Goal: Task Accomplishment & Management: Use online tool/utility

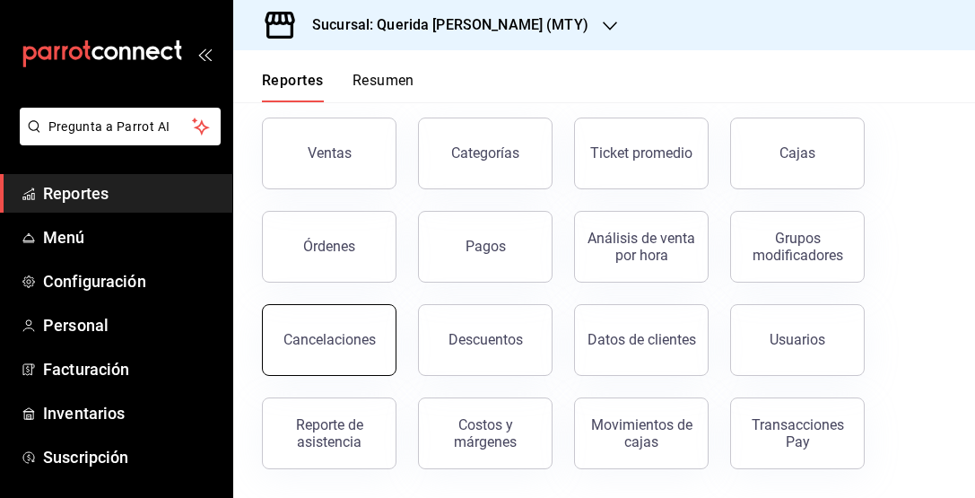
scroll to position [86, 0]
click at [352, 355] on button "Cancelaciones" at bounding box center [329, 340] width 135 height 72
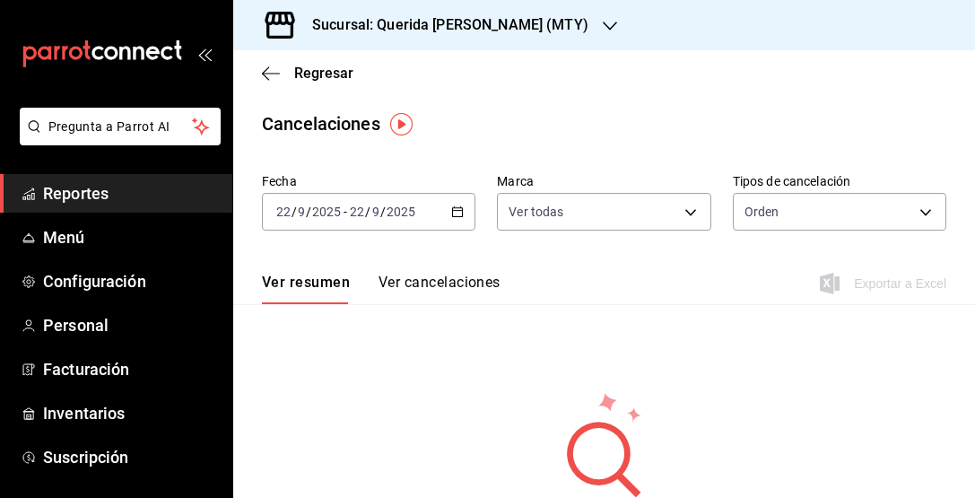
click at [455, 213] on icon "button" at bounding box center [457, 211] width 13 height 13
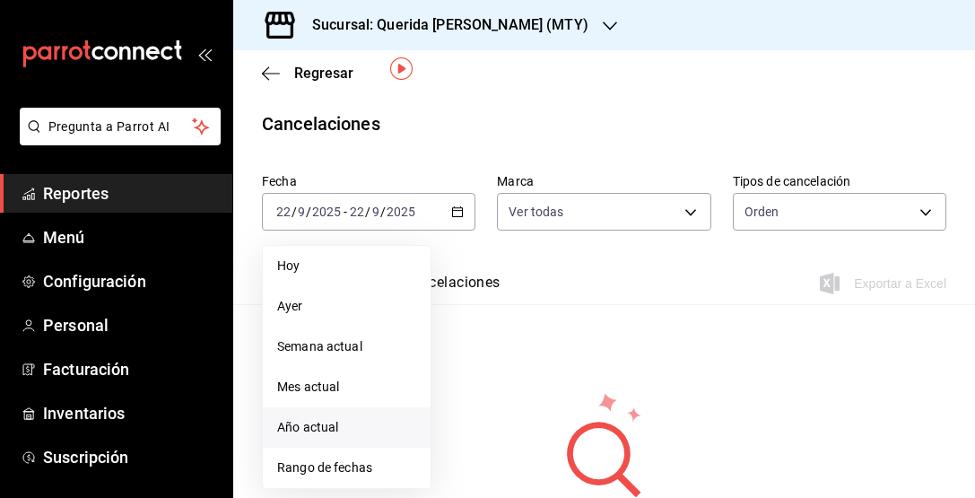
scroll to position [107, 0]
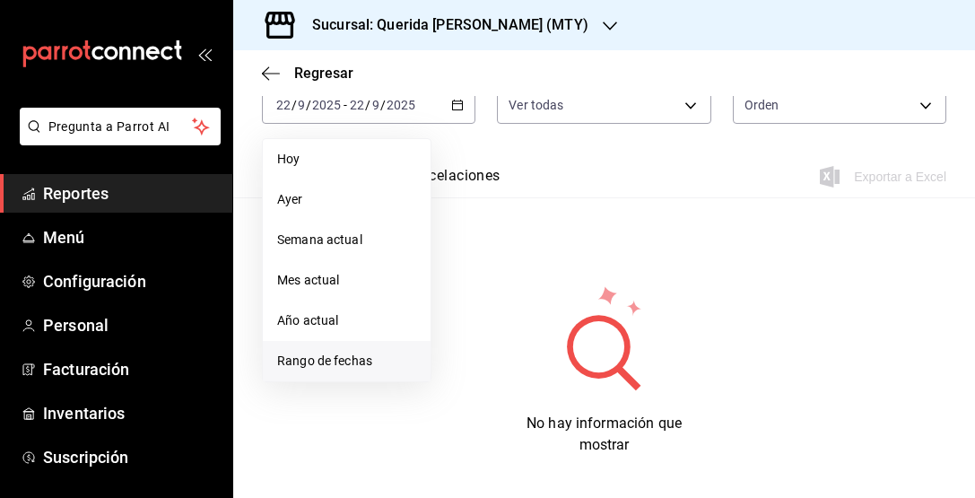
click at [394, 358] on span "Rango de fechas" at bounding box center [346, 361] width 139 height 19
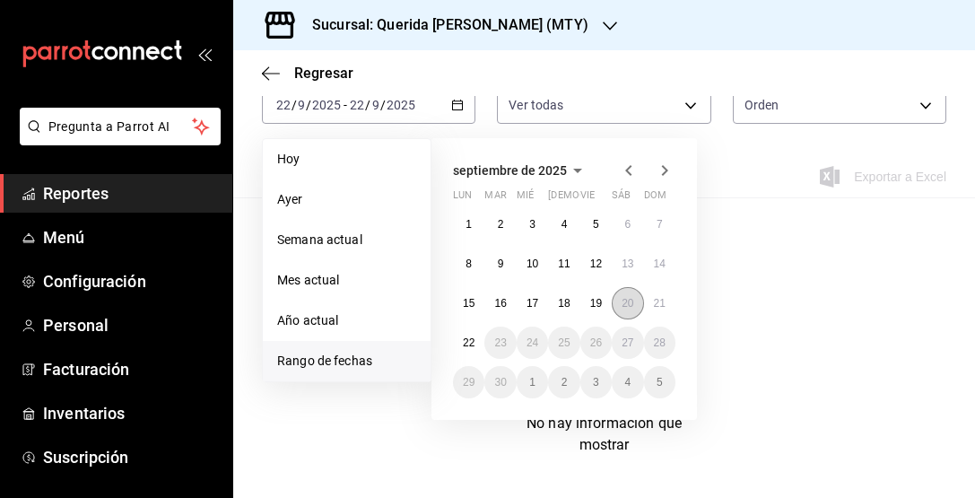
click at [632, 301] on abbr "20" at bounding box center [627, 303] width 12 height 13
click at [648, 301] on button "21" at bounding box center [659, 303] width 31 height 32
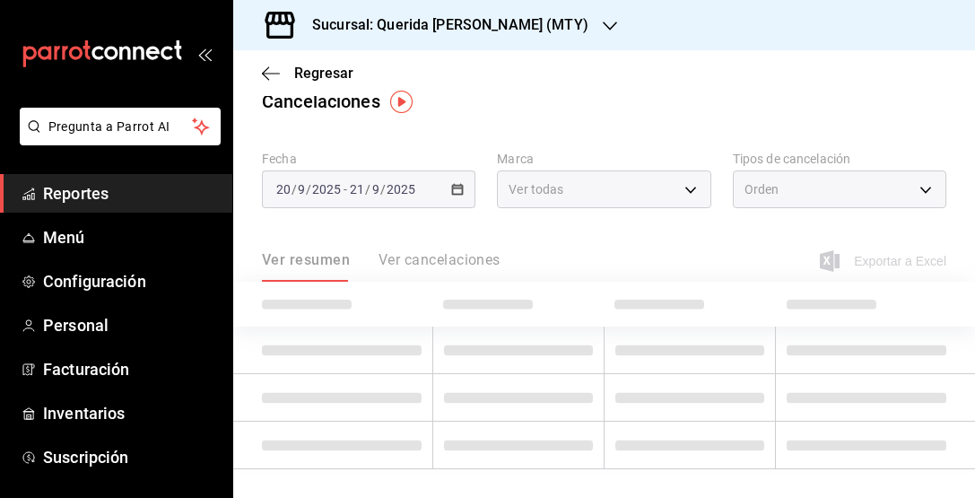
scroll to position [22, 0]
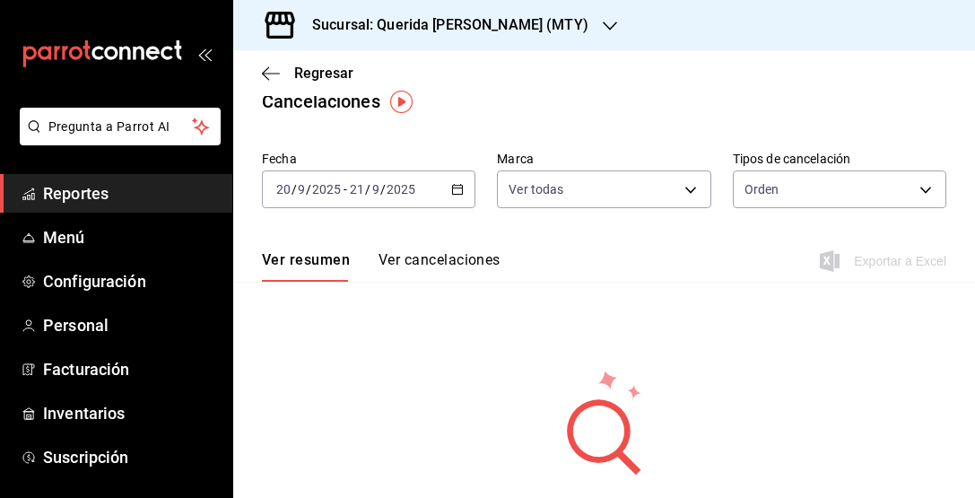
click at [814, 169] on div "Orden ORDER" at bounding box center [839, 185] width 213 height 45
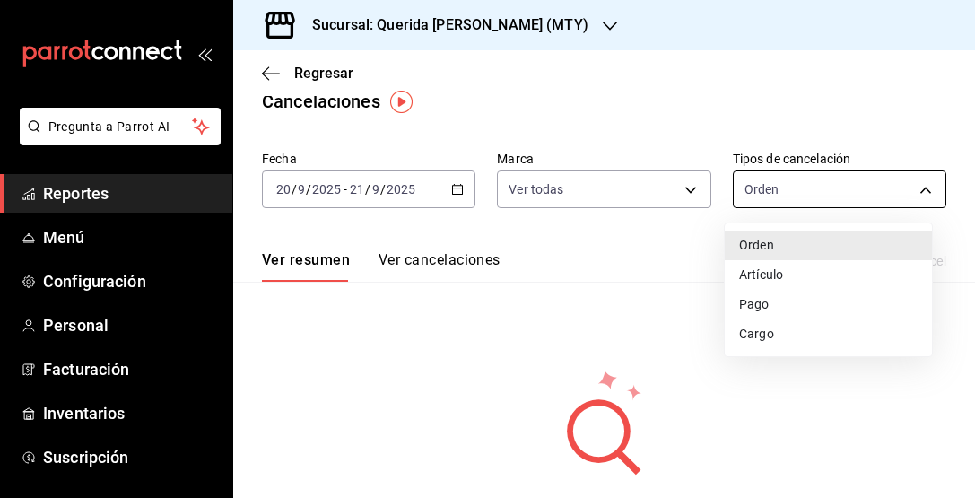
click at [814, 181] on body "Pregunta a Parrot AI Reportes Menú Configuración Personal Facturación Inventari…" at bounding box center [487, 249] width 975 height 498
click at [794, 283] on li "Artículo" at bounding box center [828, 275] width 207 height 30
type input "ORDER_ITEM"
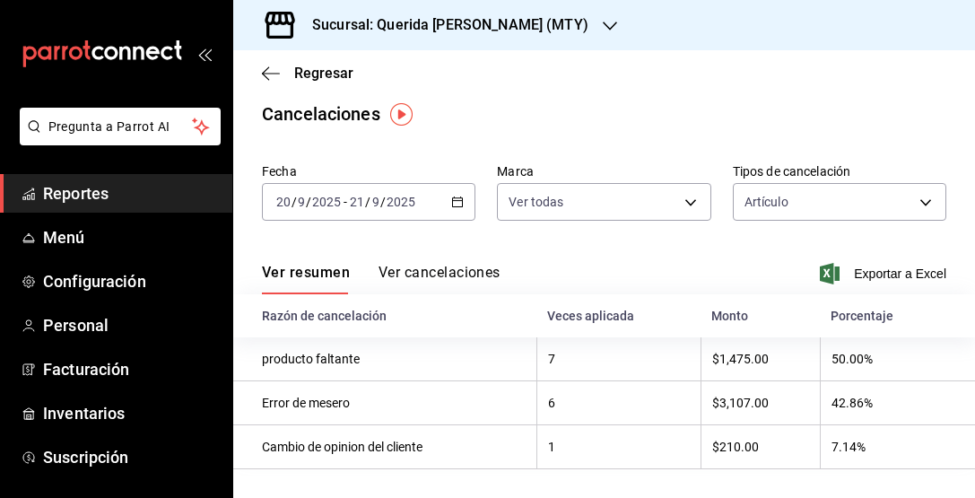
scroll to position [10, 0]
click at [471, 268] on button "Ver cancelaciones" at bounding box center [439, 279] width 122 height 30
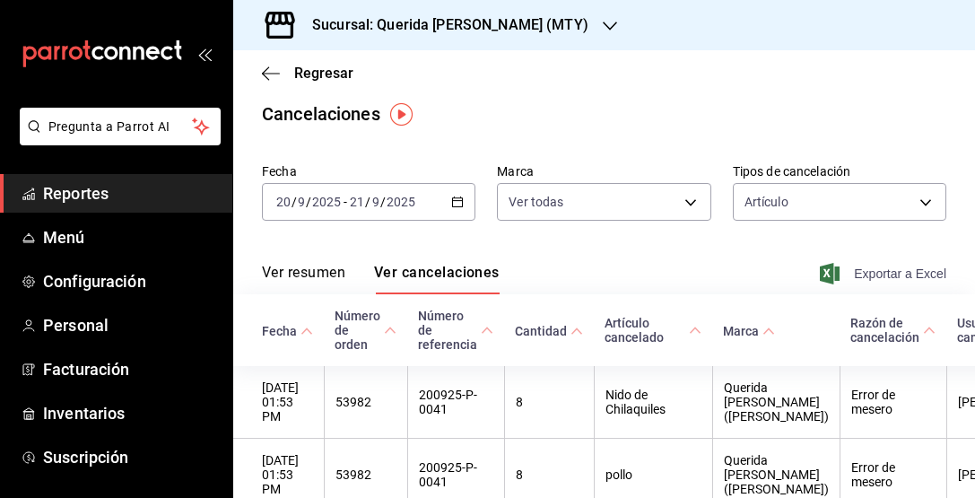
click at [888, 272] on span "Exportar a Excel" at bounding box center [884, 274] width 123 height 22
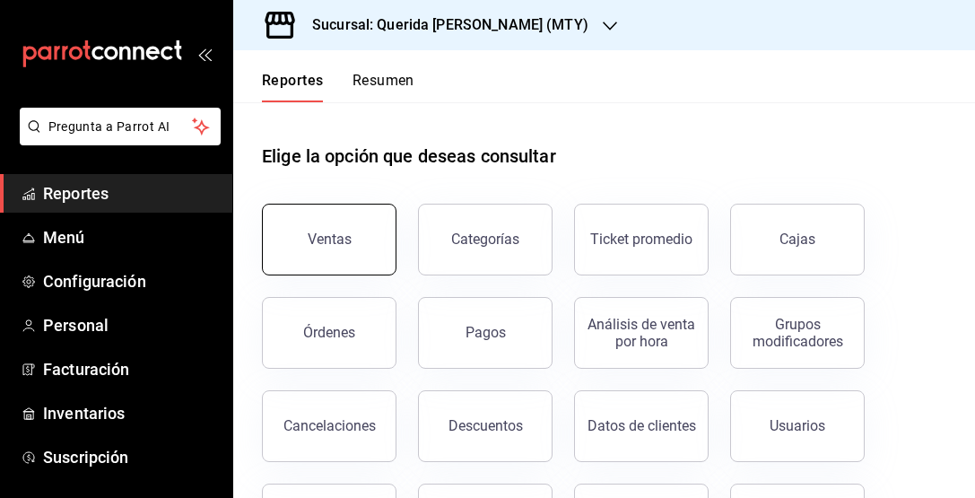
click at [343, 249] on button "Ventas" at bounding box center [329, 240] width 135 height 72
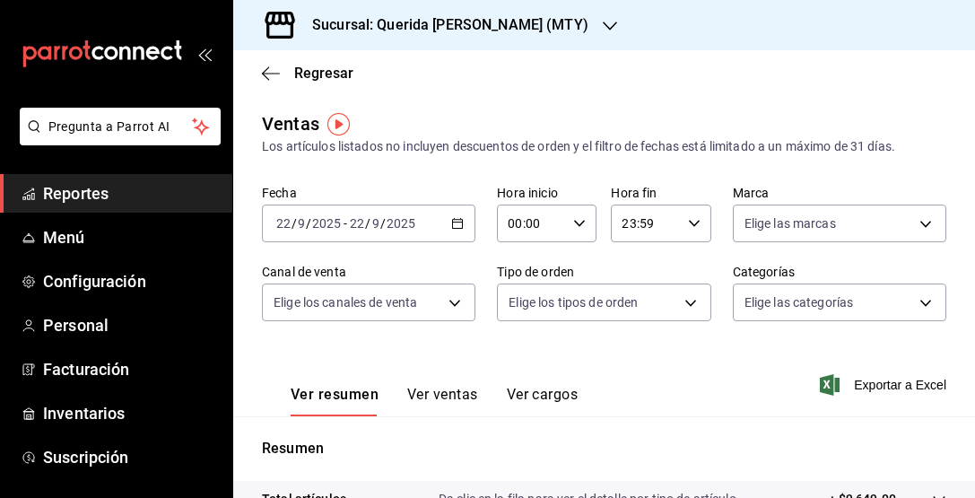
click at [454, 218] on \(Stroke\) "button" at bounding box center [454, 218] width 1 height 1
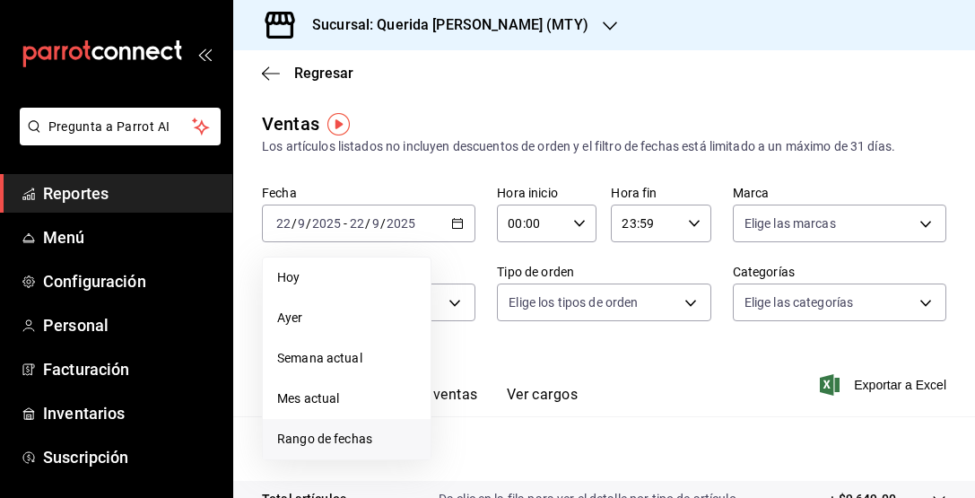
click at [319, 441] on span "Rango de fechas" at bounding box center [346, 439] width 139 height 19
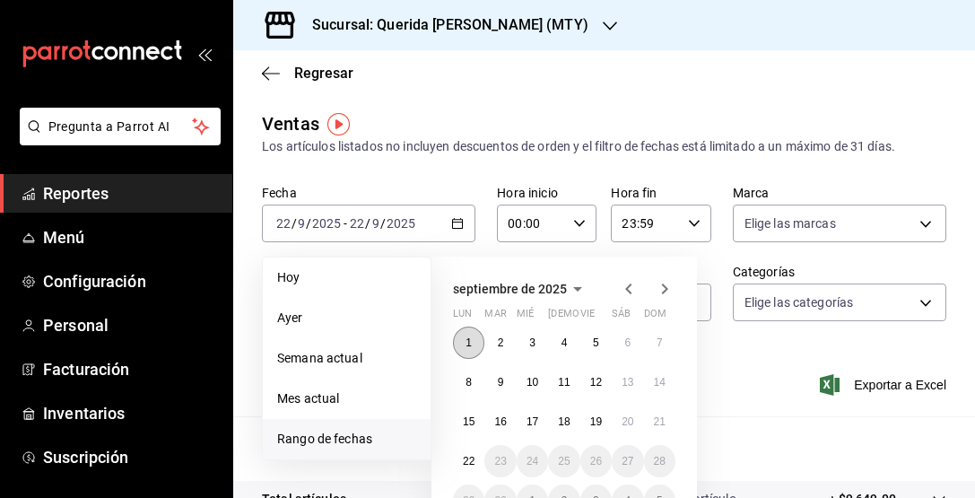
click at [469, 338] on abbr "1" at bounding box center [468, 342] width 6 height 13
click at [656, 421] on abbr "21" at bounding box center [660, 421] width 12 height 13
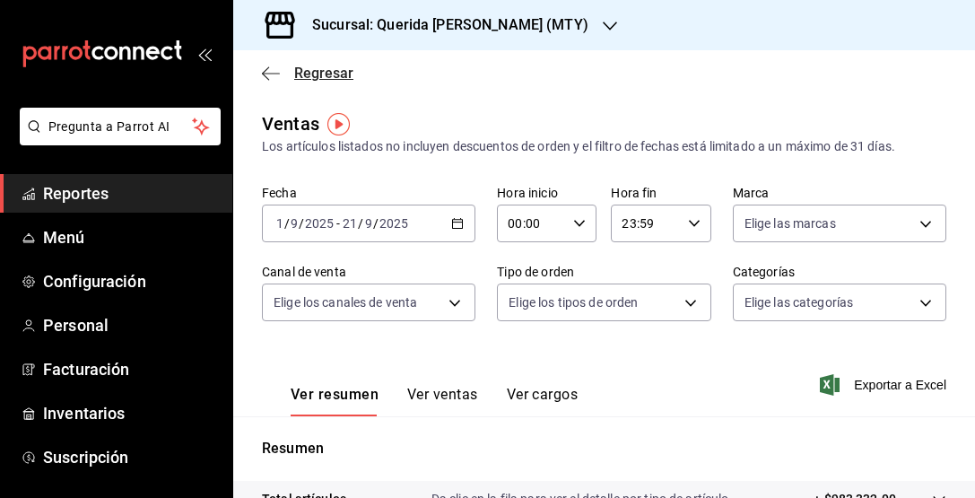
click at [265, 67] on icon "button" at bounding box center [271, 73] width 18 height 16
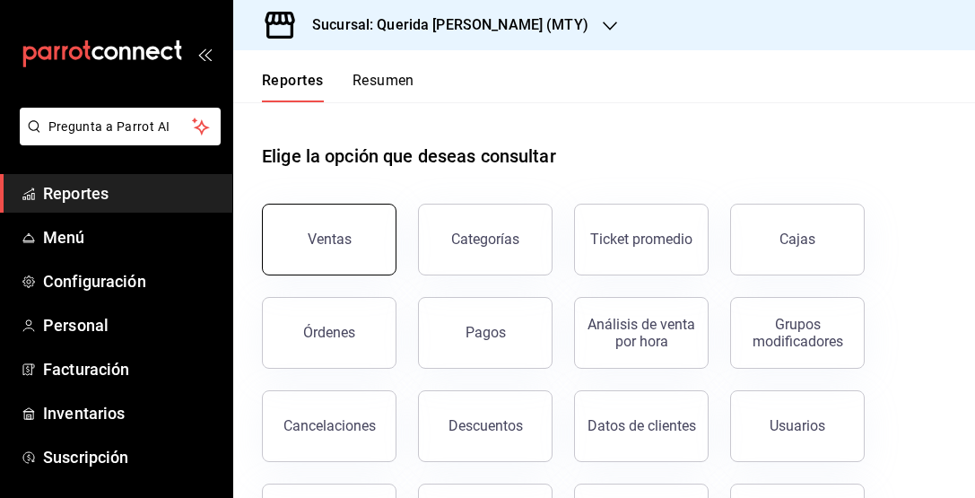
click at [364, 243] on button "Ventas" at bounding box center [329, 240] width 135 height 72
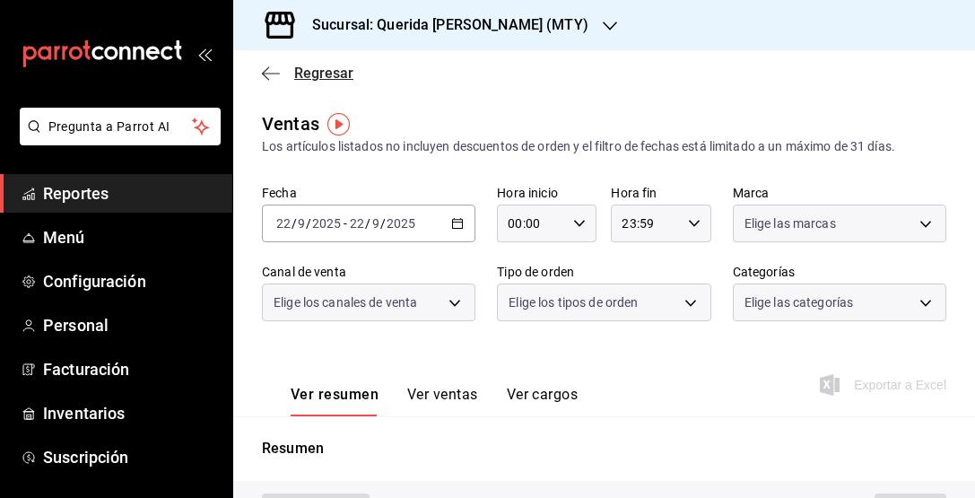
click at [267, 70] on icon "button" at bounding box center [271, 73] width 18 height 16
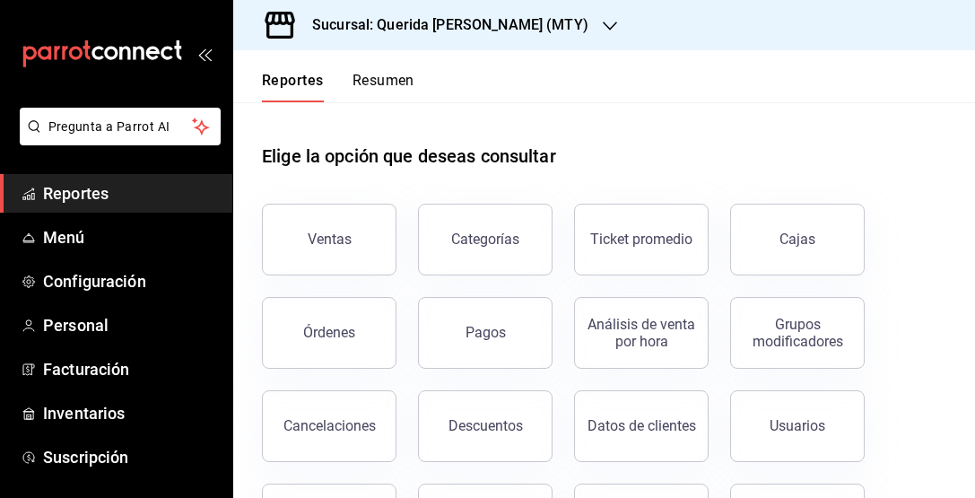
click at [395, 83] on button "Resumen" at bounding box center [383, 87] width 62 height 30
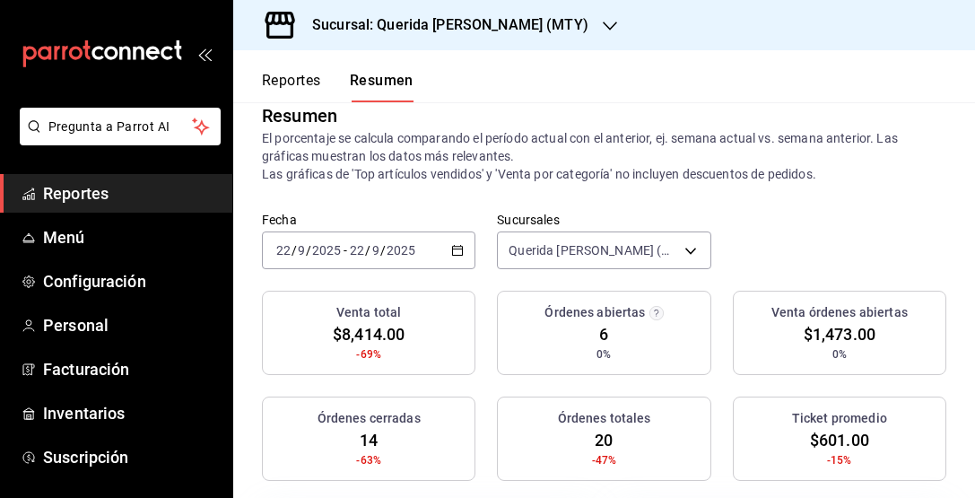
click at [455, 257] on div "2025-09-22 22 / 9 / 2025 - 2025-09-22 22 / 9 / 2025" at bounding box center [368, 250] width 213 height 38
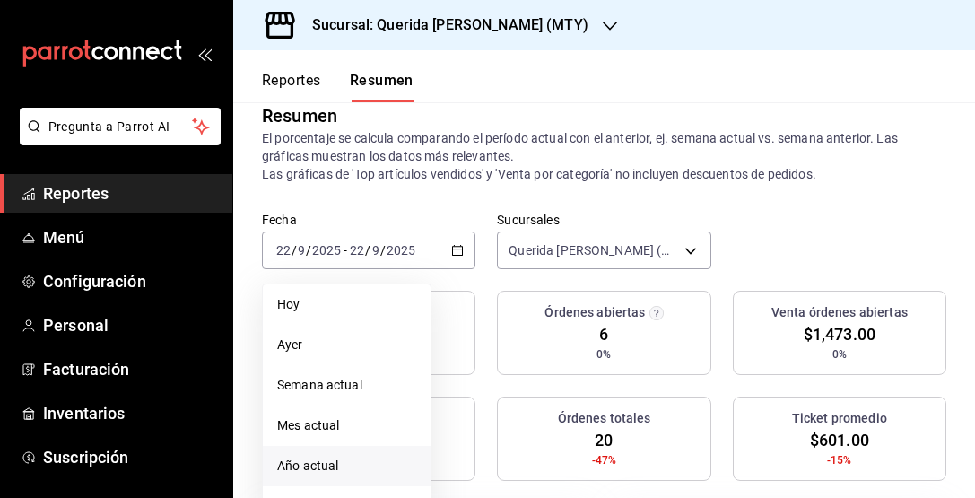
scroll to position [111, 0]
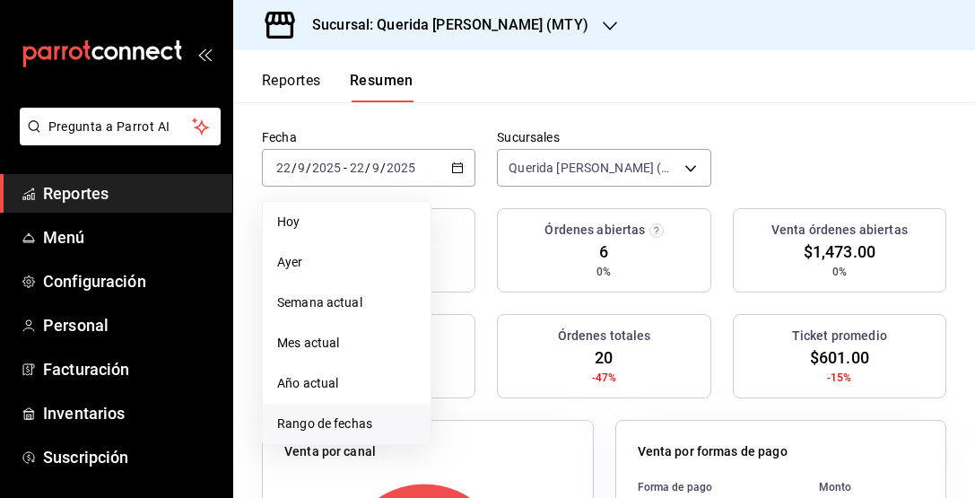
click at [394, 428] on span "Rango de fechas" at bounding box center [346, 423] width 139 height 19
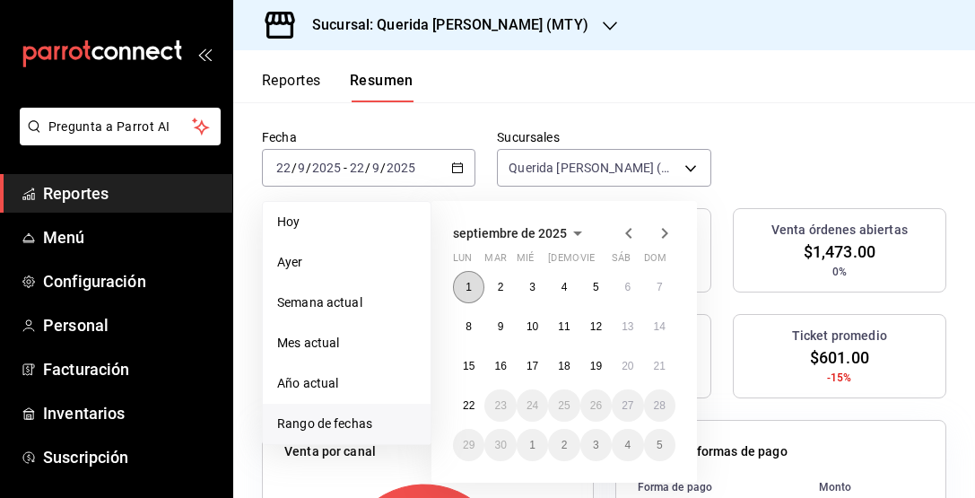
click at [466, 288] on abbr "1" at bounding box center [468, 287] width 6 height 13
click at [661, 363] on abbr "21" at bounding box center [660, 366] width 12 height 13
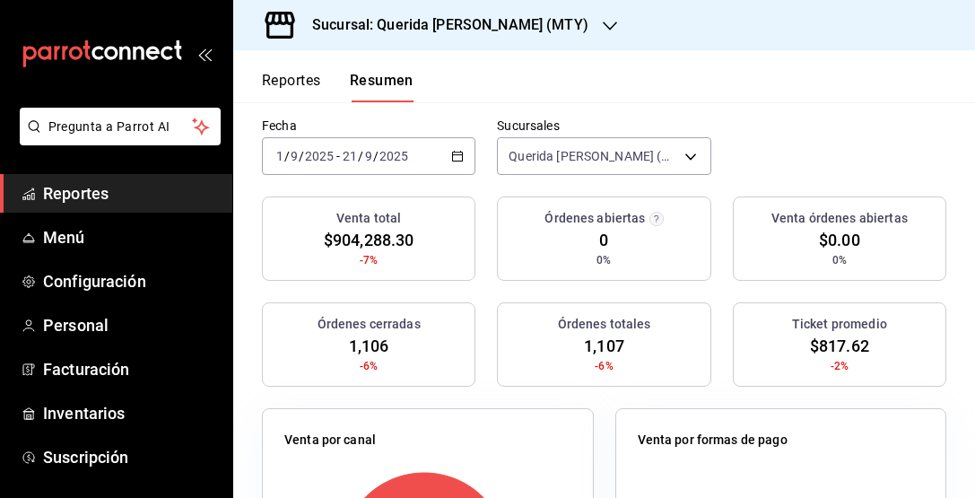
scroll to position [138, 0]
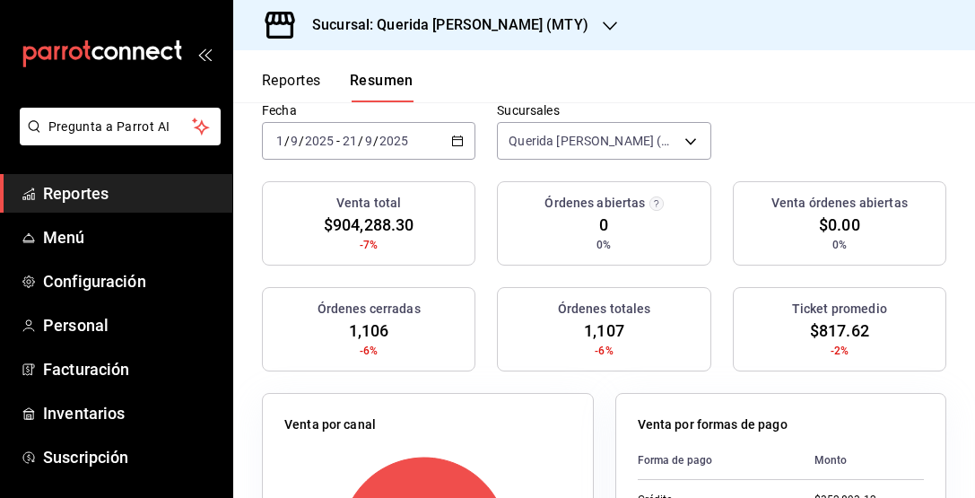
click at [464, 152] on div "2025-09-01 1 / 9 / 2025 - 2025-09-21 21 / 9 / 2025" at bounding box center [368, 141] width 213 height 38
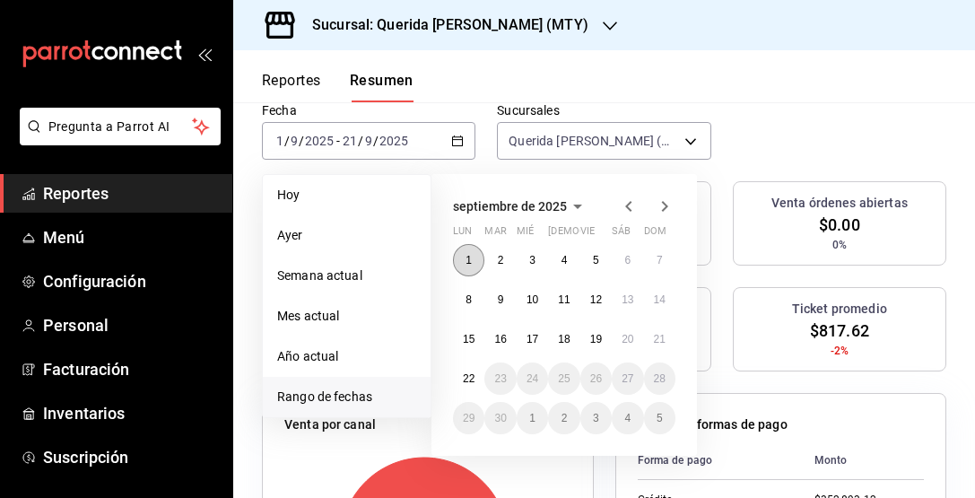
click at [473, 255] on button "1" at bounding box center [468, 260] width 31 height 32
click at [654, 304] on abbr "14" at bounding box center [660, 299] width 12 height 13
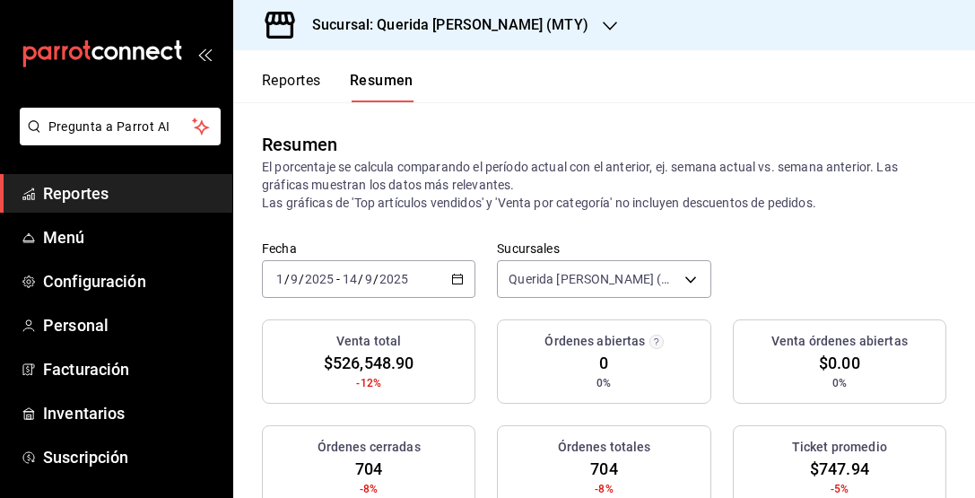
scroll to position [0, 0]
click at [281, 81] on button "Reportes" at bounding box center [291, 87] width 59 height 30
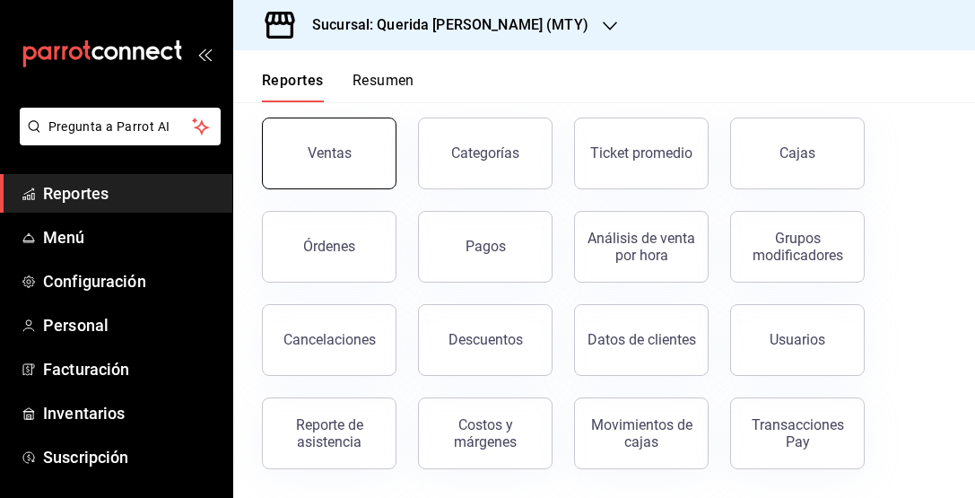
click at [355, 130] on button "Ventas" at bounding box center [329, 153] width 135 height 72
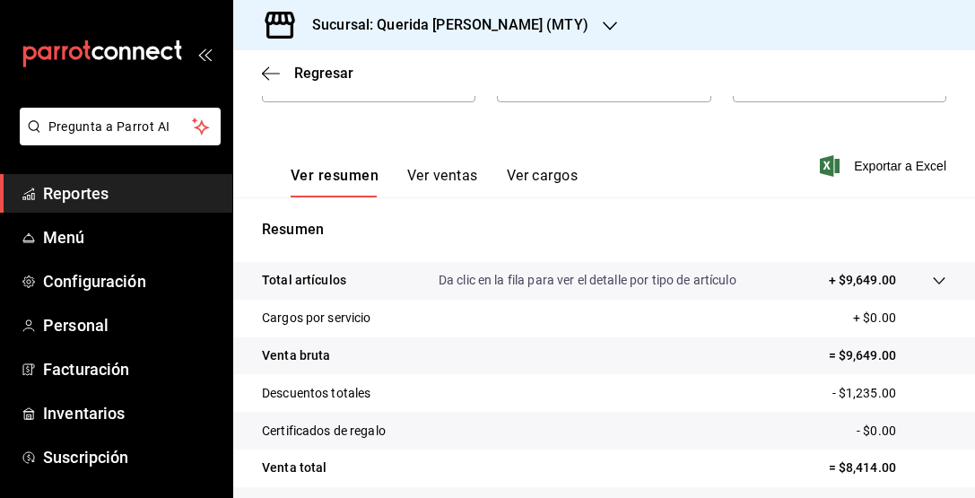
scroll to position [69, 0]
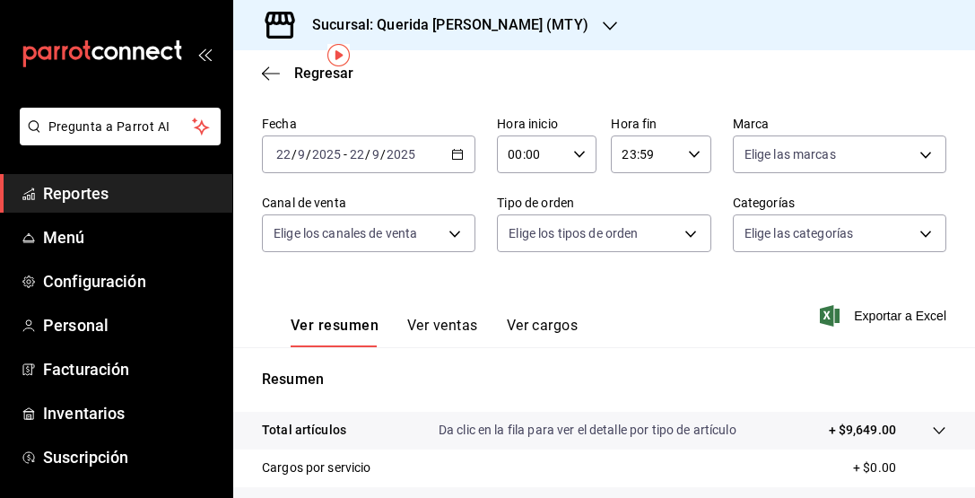
click at [444, 326] on button "Ver ventas" at bounding box center [442, 332] width 71 height 30
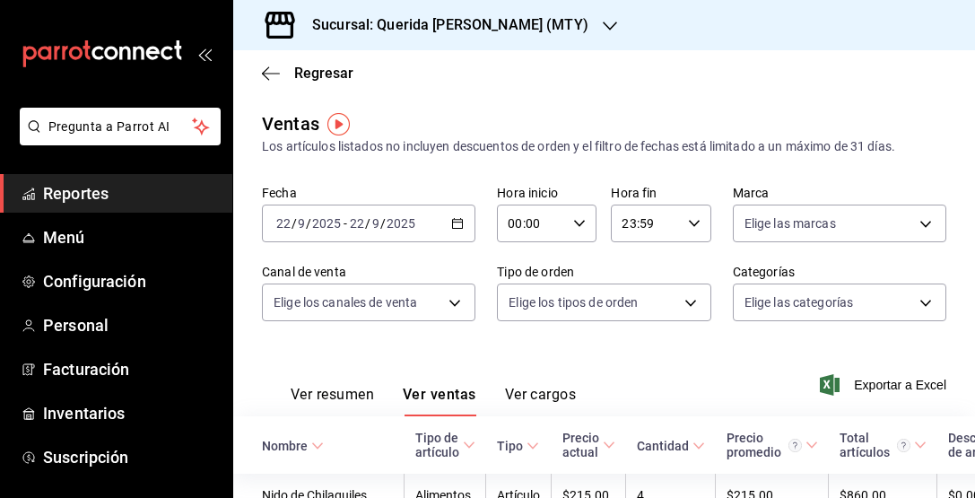
click at [336, 396] on button "Ver resumen" at bounding box center [332, 401] width 83 height 30
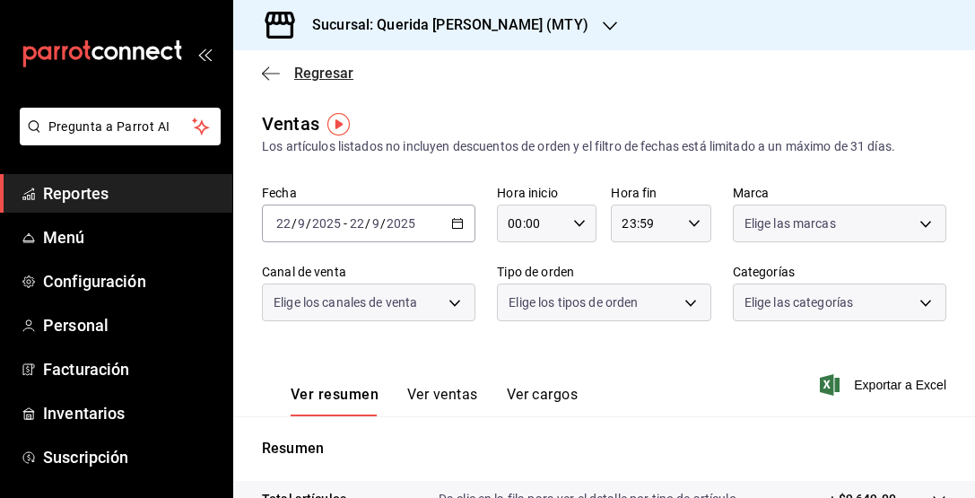
click at [285, 72] on span "Regresar" at bounding box center [307, 73] width 91 height 17
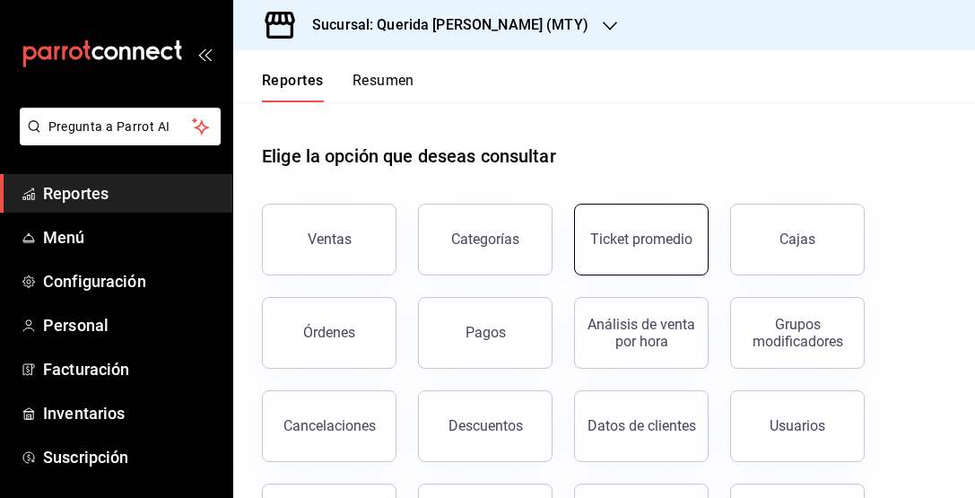
click at [656, 244] on div "Ticket promedio" at bounding box center [641, 238] width 102 height 17
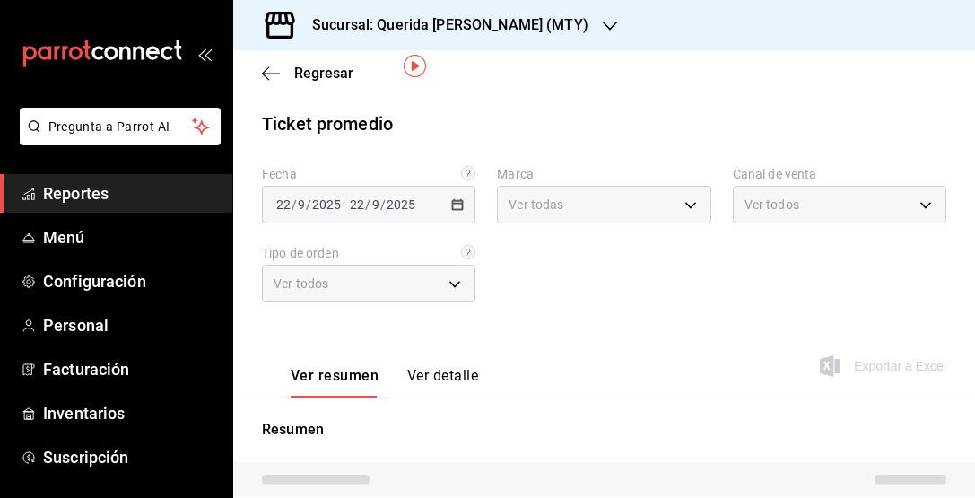
scroll to position [58, 0]
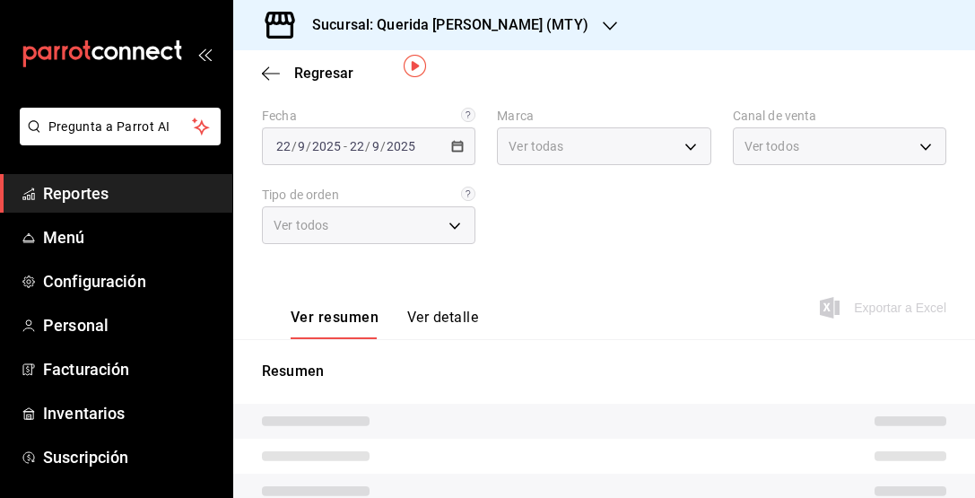
type input "c86918b1-ef05-4987-b05d-2b9394d4c970"
type input "PARROT,UBER_EATS,RAPPI,DIDI_FOOD,ONLINE"
type input "32e69f6f-6145-451b-b89a-314fad9ade82,b0fe83b5-397d-461b-bd35-ef95178b2f5c,9a84f…"
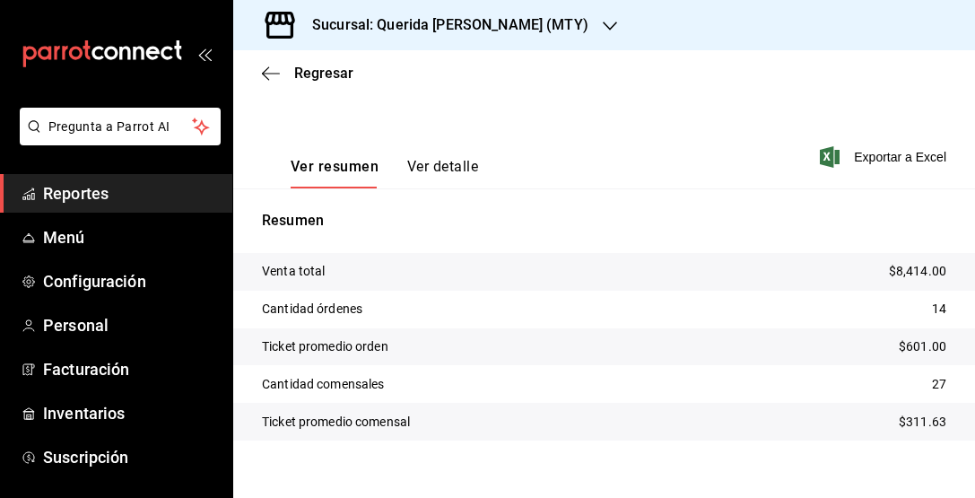
scroll to position [0, 0]
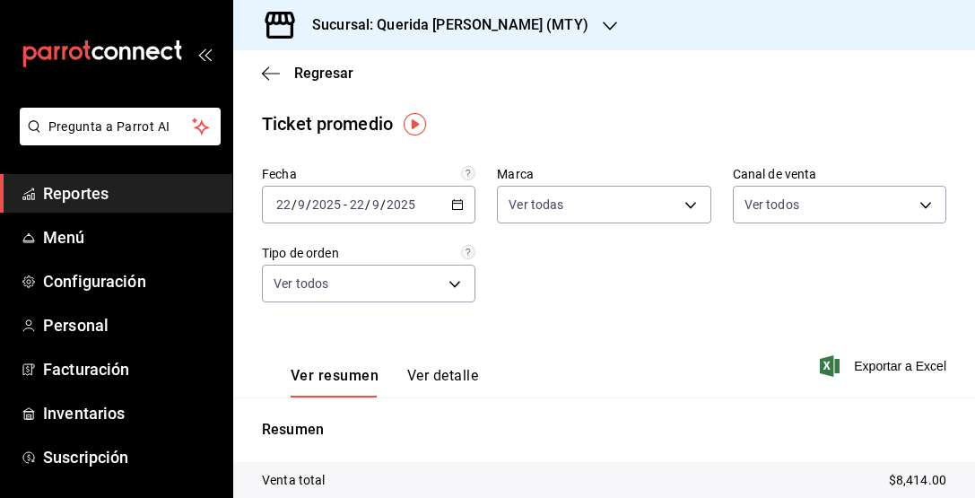
click at [451, 207] on icon "button" at bounding box center [457, 204] width 13 height 13
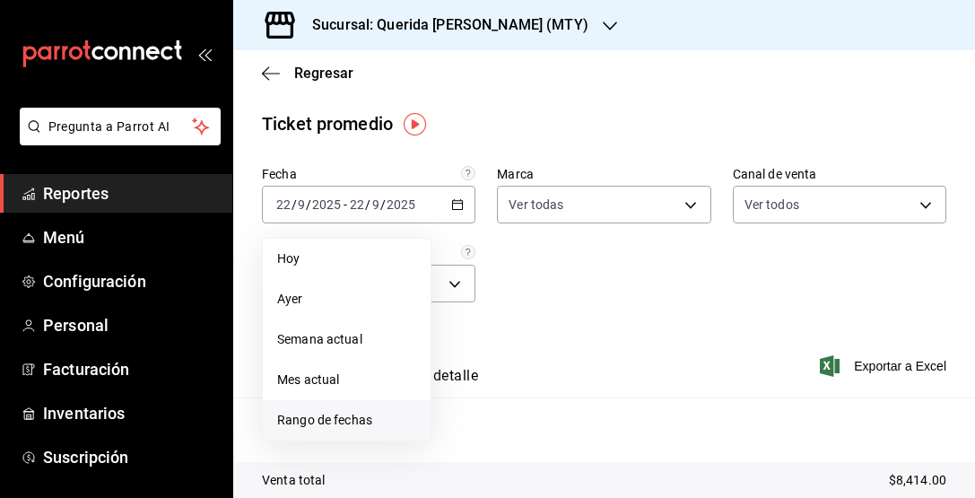
click at [363, 405] on li "Rango de fechas" at bounding box center [347, 420] width 168 height 40
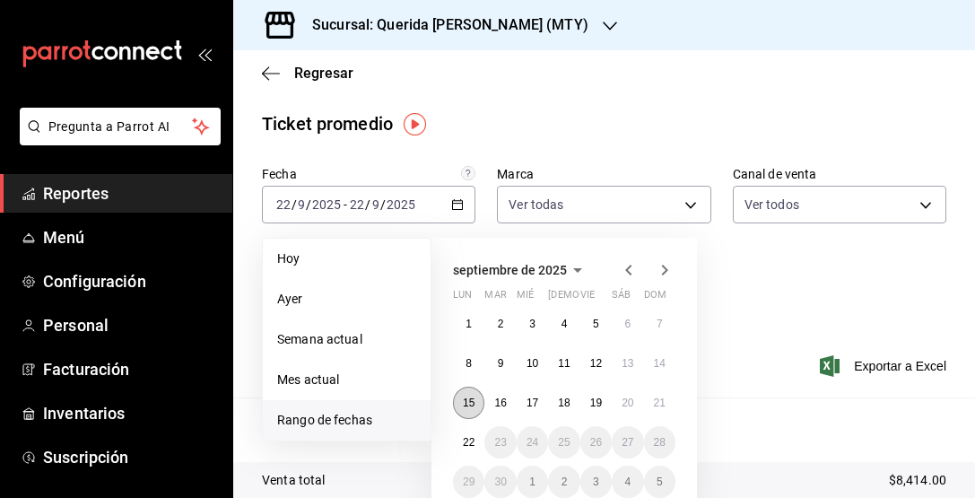
click at [456, 405] on button "15" at bounding box center [468, 403] width 31 height 32
click at [661, 405] on abbr "21" at bounding box center [660, 402] width 12 height 13
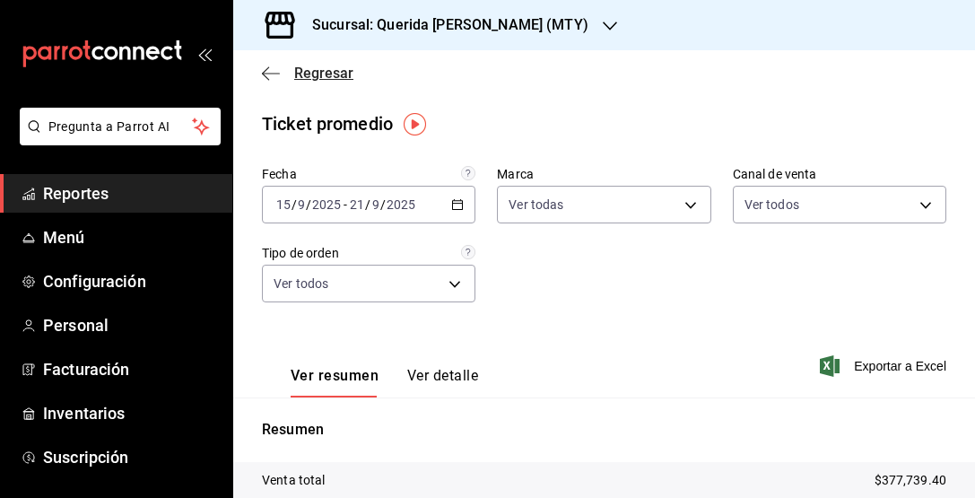
click at [269, 70] on icon "button" at bounding box center [271, 73] width 18 height 16
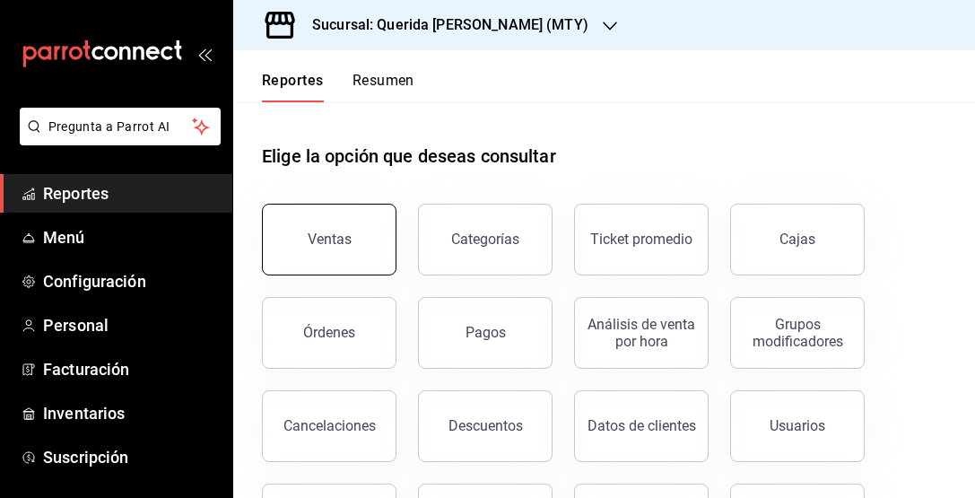
click at [343, 233] on div "Ventas" at bounding box center [330, 238] width 44 height 17
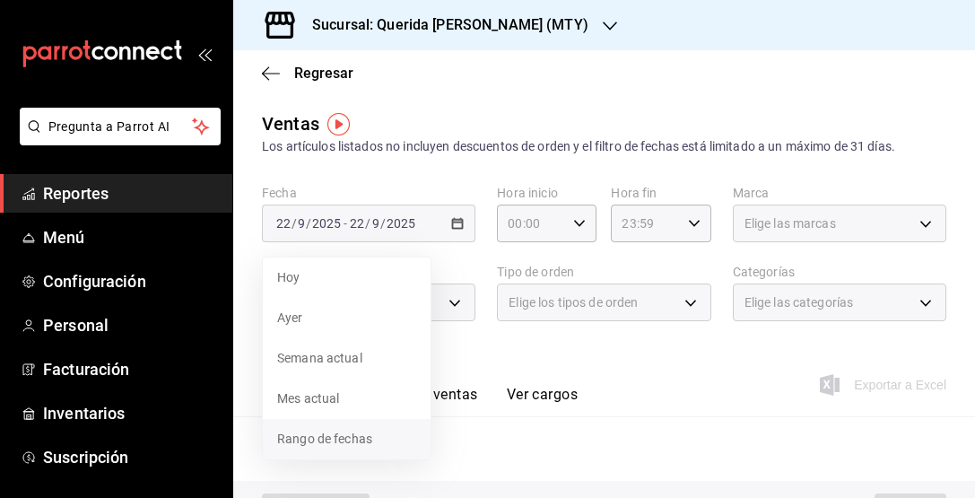
click at [375, 433] on span "Rango de fechas" at bounding box center [346, 439] width 139 height 19
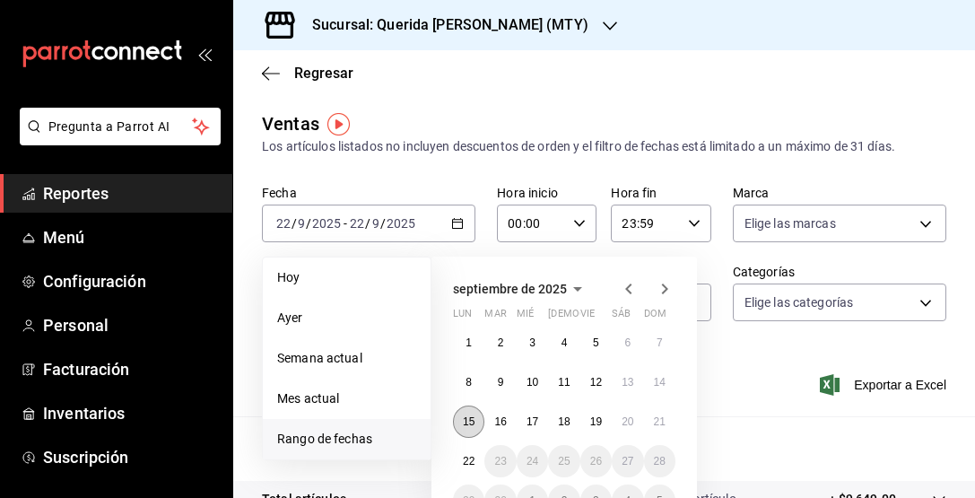
click at [480, 423] on button "15" at bounding box center [468, 421] width 31 height 32
click at [662, 427] on abbr "21" at bounding box center [660, 421] width 12 height 13
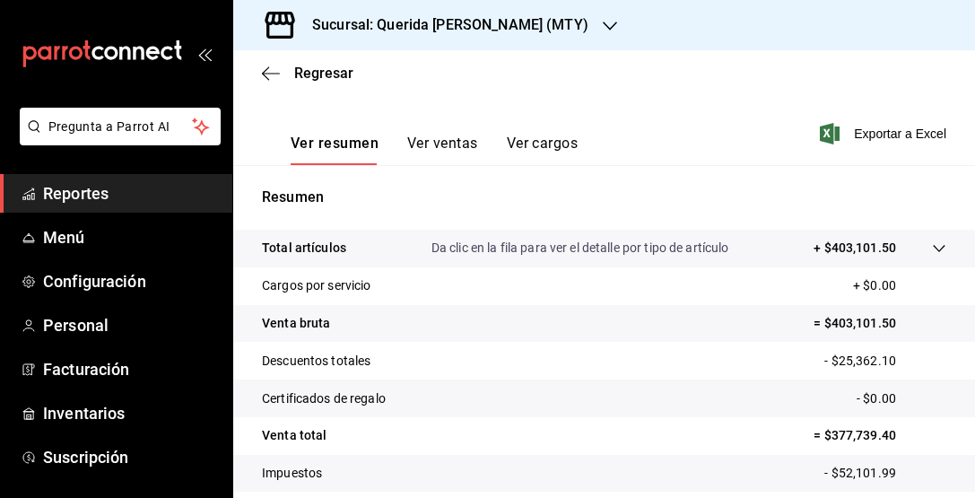
scroll to position [249, 0]
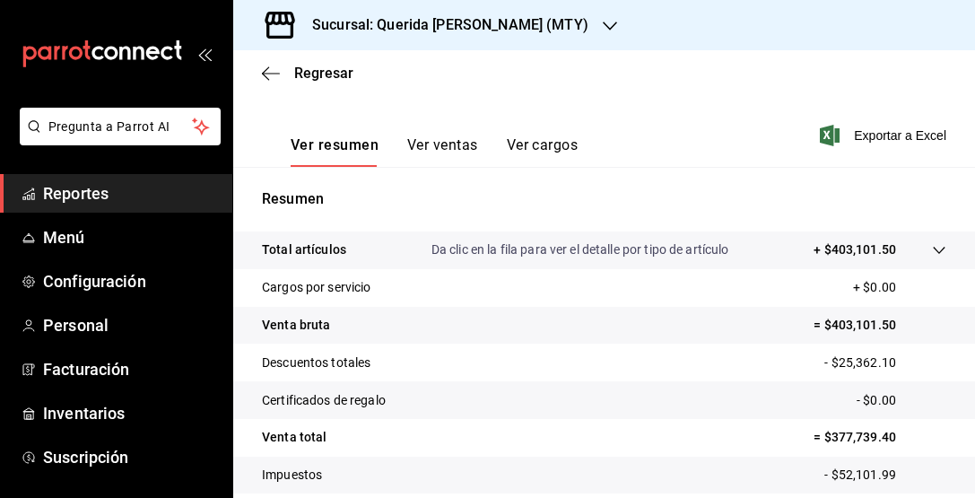
click at [461, 146] on button "Ver ventas" at bounding box center [442, 151] width 71 height 30
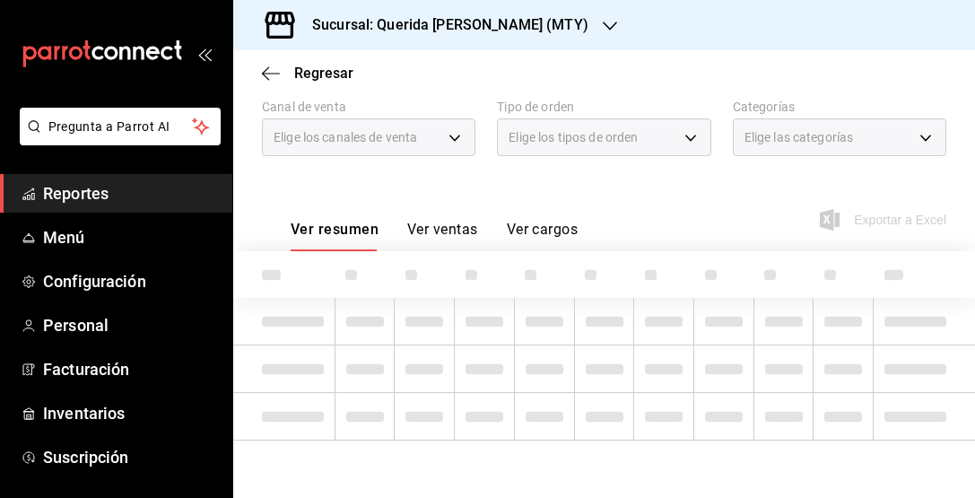
scroll to position [165, 0]
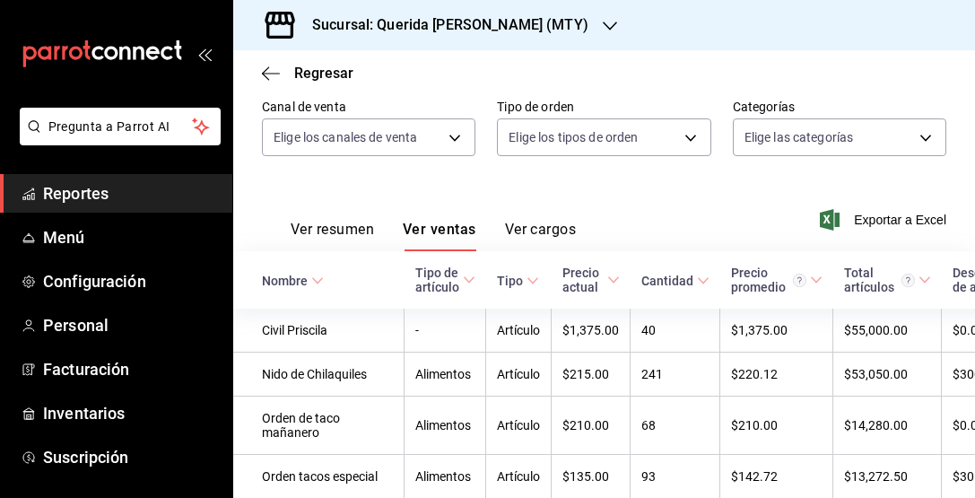
click at [559, 222] on button "Ver cargos" at bounding box center [541, 236] width 72 height 30
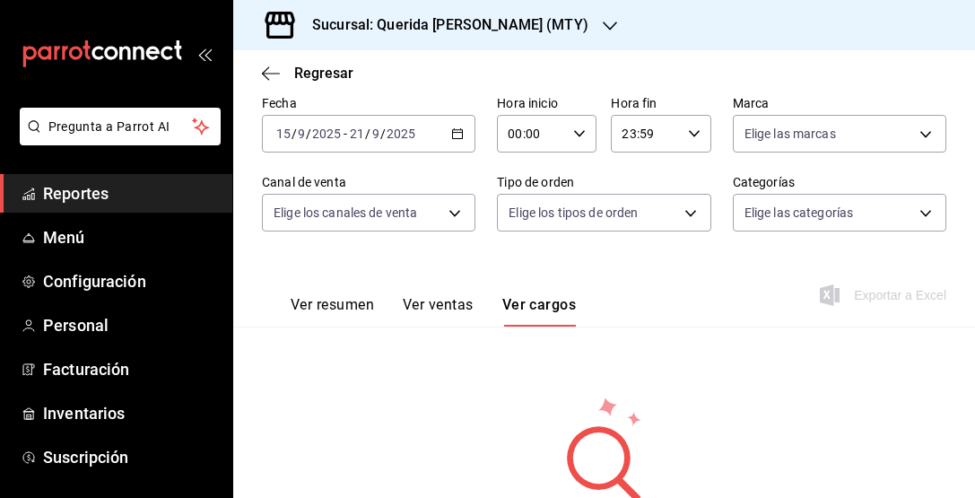
scroll to position [56, 0]
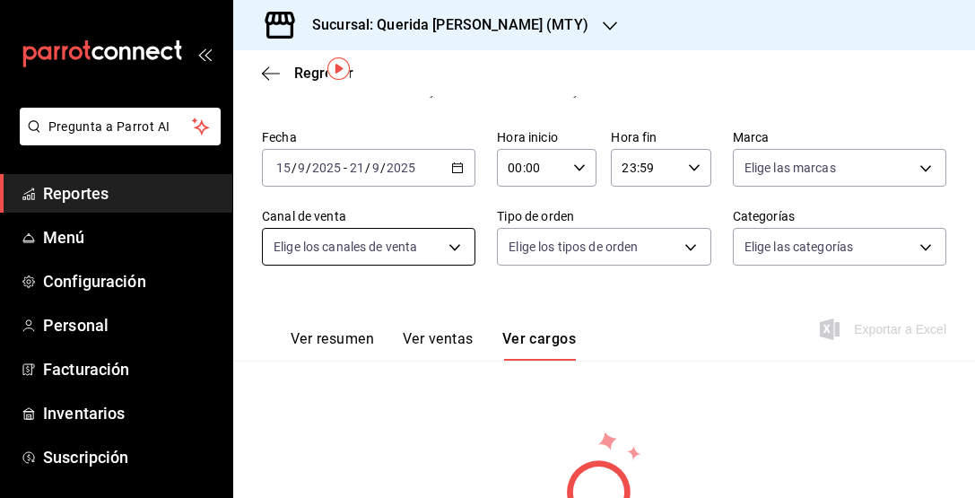
click at [442, 245] on body "Pregunta a Parrot AI Reportes Menú Configuración Personal Facturación Inventari…" at bounding box center [487, 249] width 975 height 498
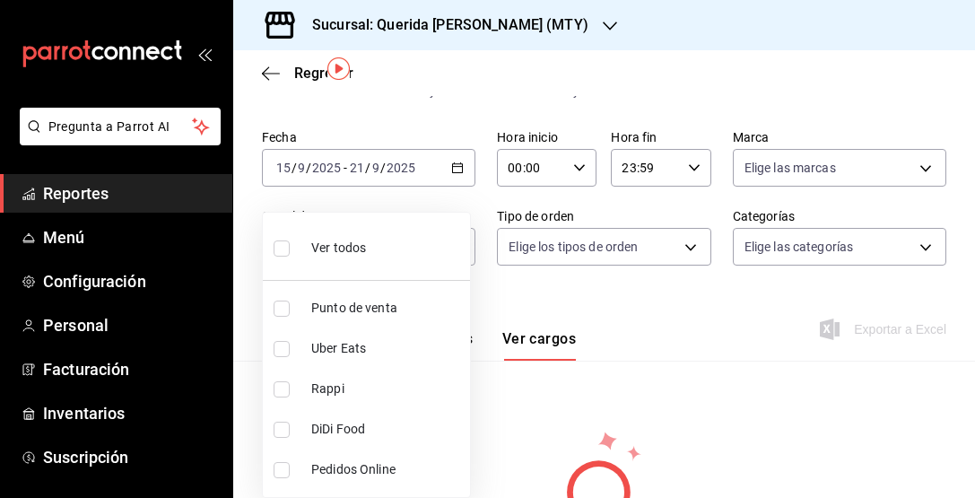
click at [508, 287] on div at bounding box center [487, 249] width 975 height 498
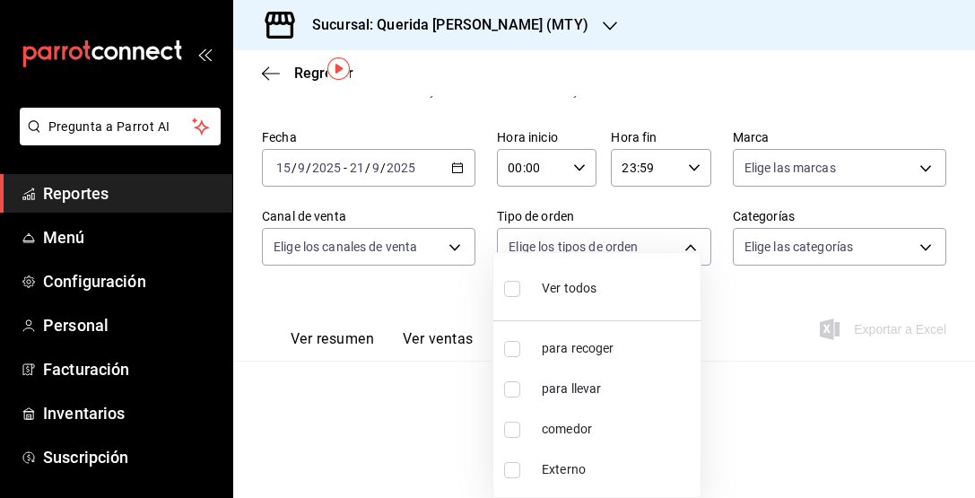
click at [561, 260] on body "Pregunta a Parrot AI Reportes Menú Configuración Personal Facturación Inventari…" at bounding box center [487, 249] width 975 height 498
click at [464, 302] on div at bounding box center [487, 249] width 975 height 498
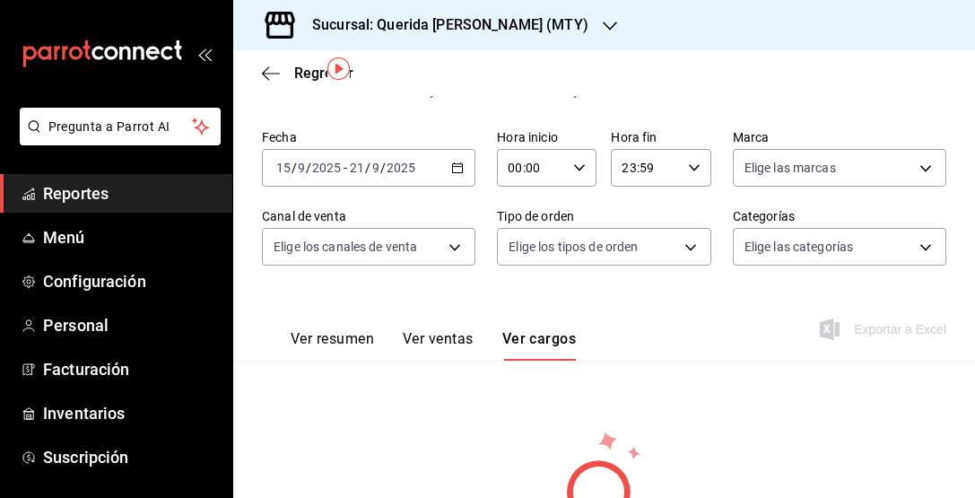
click at [348, 343] on button "Ver resumen" at bounding box center [332, 345] width 83 height 30
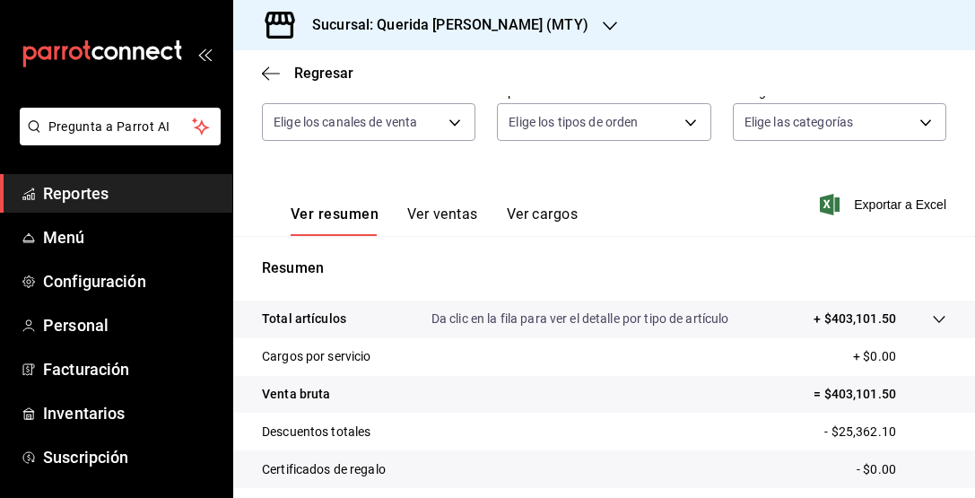
scroll to position [187, 0]
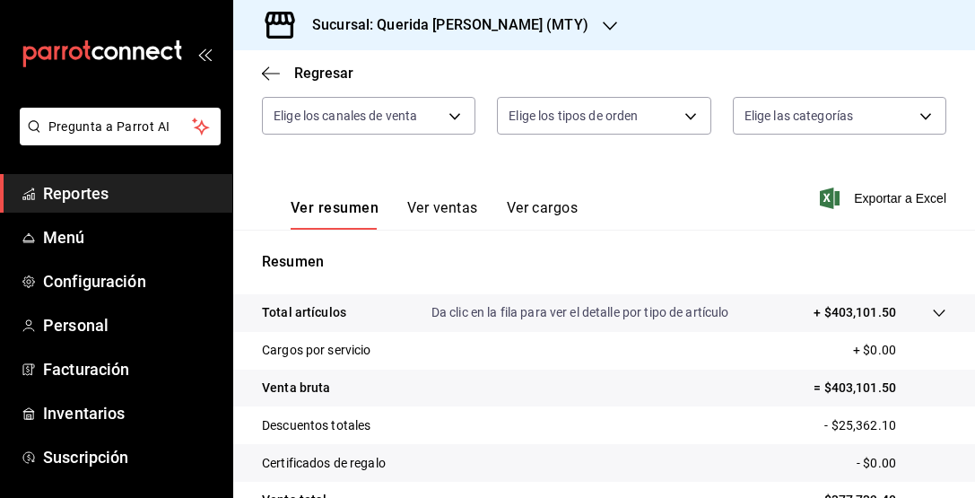
click at [933, 315] on icon at bounding box center [939, 312] width 12 height 7
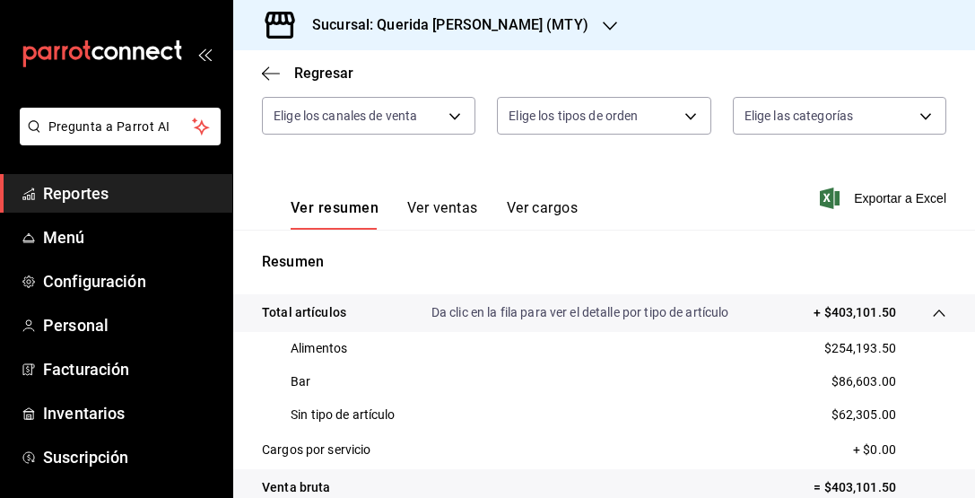
click at [932, 315] on icon at bounding box center [939, 313] width 14 height 14
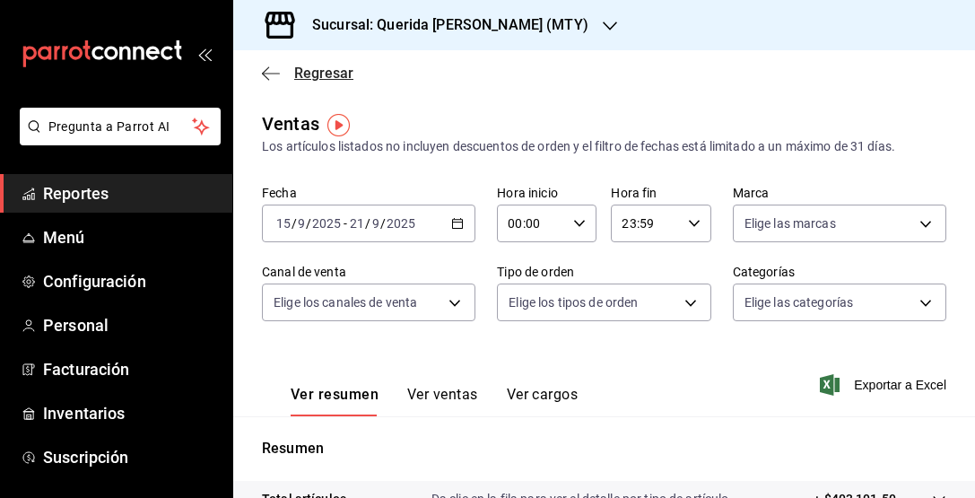
scroll to position [0, 0]
click at [274, 75] on icon "button" at bounding box center [271, 73] width 18 height 16
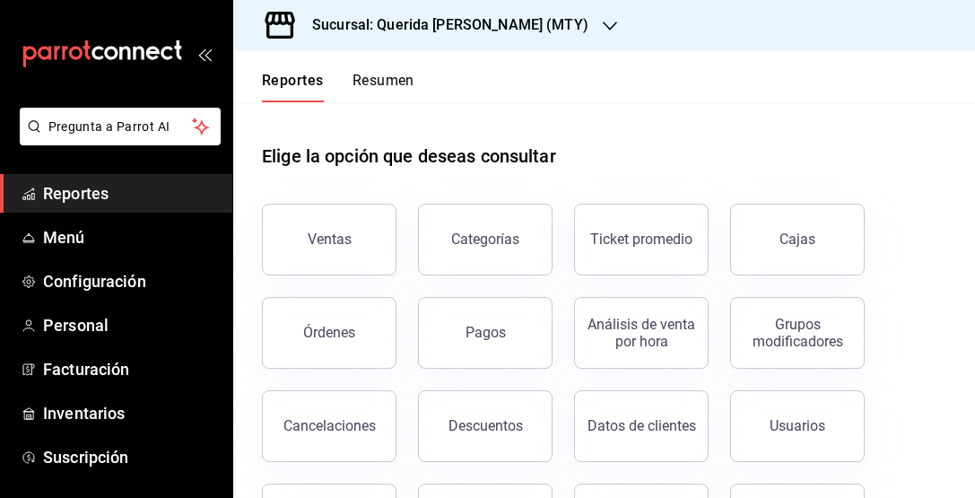
click at [386, 74] on button "Resumen" at bounding box center [383, 87] width 62 height 30
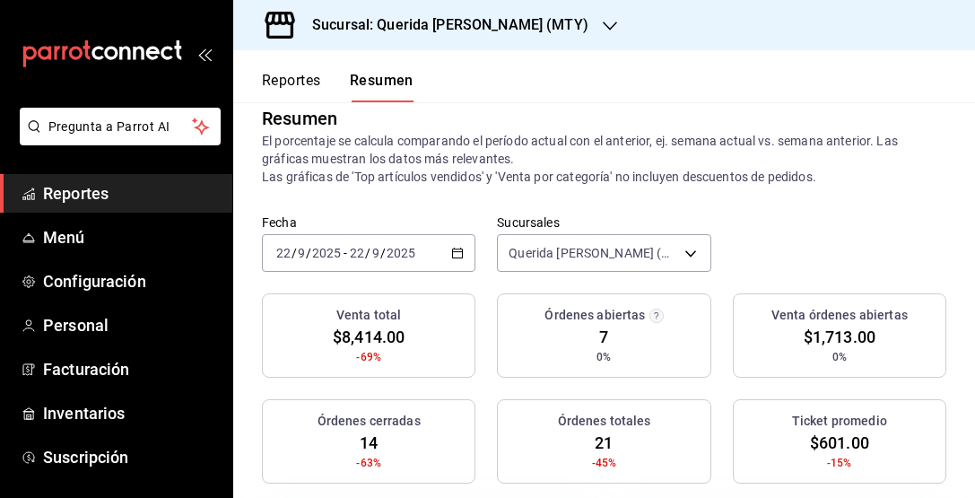
scroll to position [22, 0]
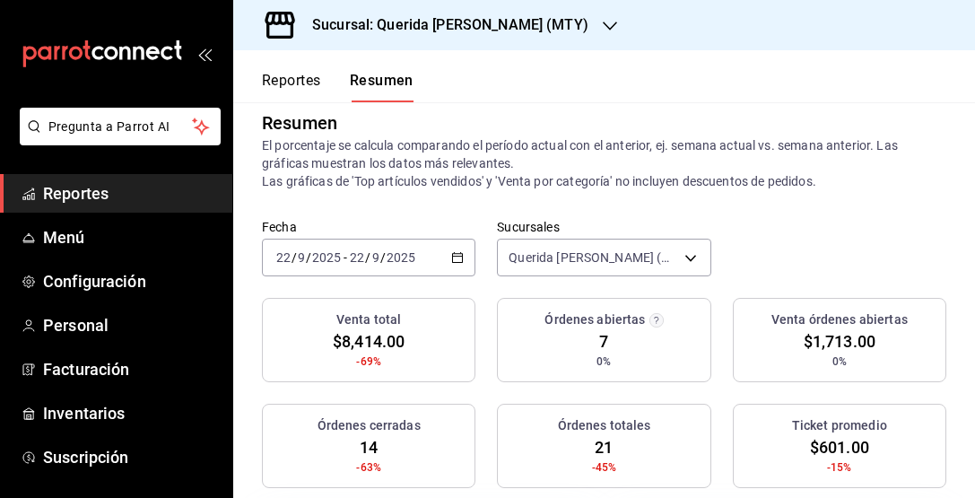
click at [451, 257] on icon "button" at bounding box center [457, 257] width 13 height 13
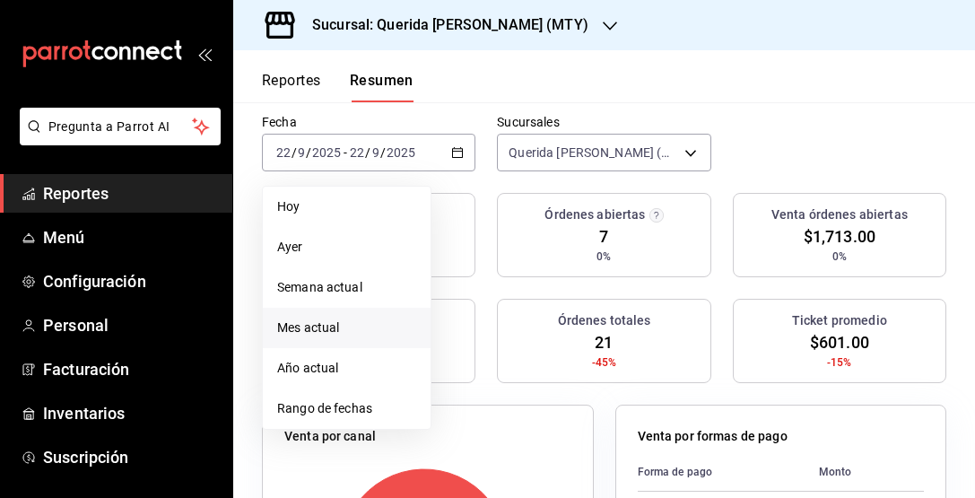
scroll to position [153, 0]
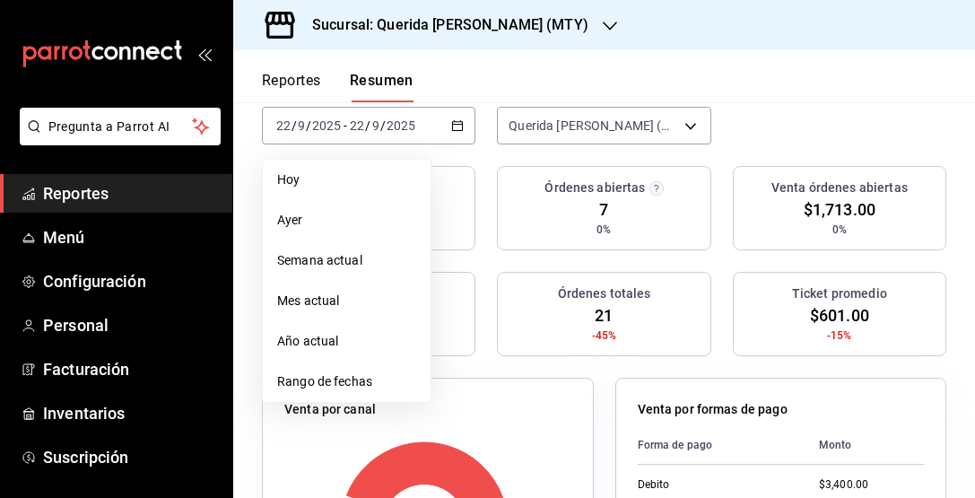
click at [779, 139] on div "Fecha 2025-09-22 22 / 9 / 2025 - 2025-09-22 22 / 9 / 2025 Hoy Ayer Semana actua…" at bounding box center [604, 126] width 742 height 79
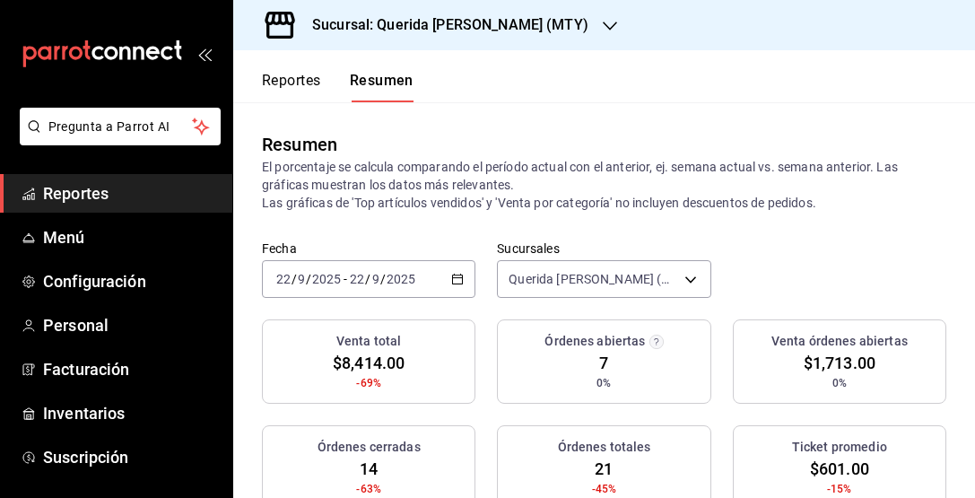
scroll to position [0, 0]
click at [311, 80] on button "Reportes" at bounding box center [291, 87] width 59 height 30
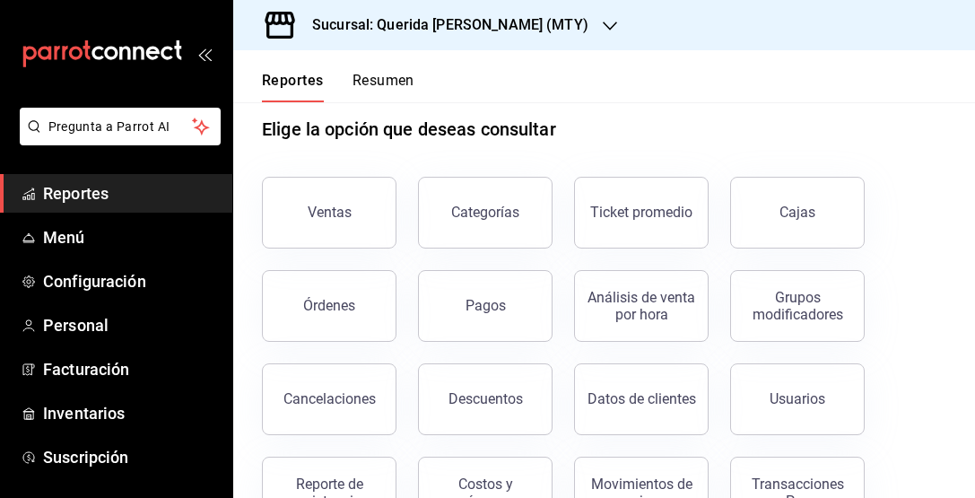
scroll to position [28, 0]
click at [374, 282] on button "Órdenes" at bounding box center [329, 305] width 135 height 72
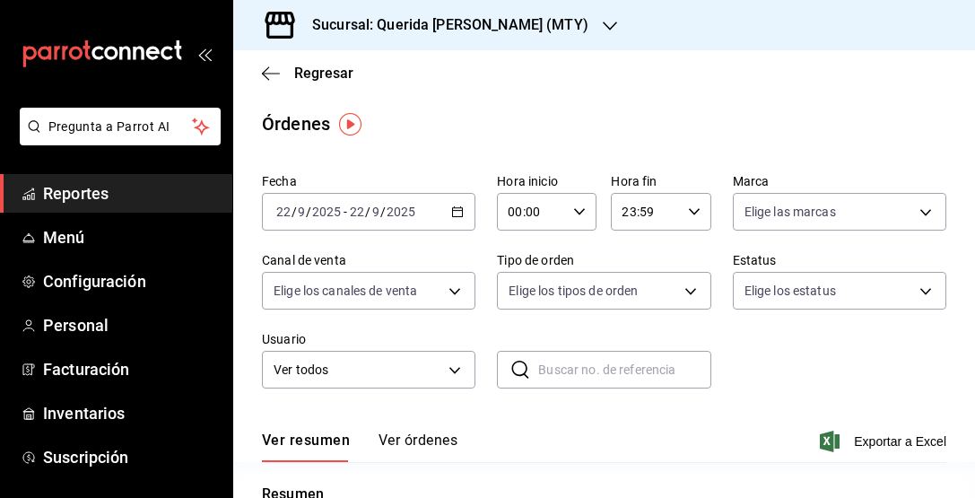
click at [464, 207] on div "2025-09-22 22 / 9 / 2025 - 2025-09-22 22 / 9 / 2025" at bounding box center [368, 212] width 213 height 38
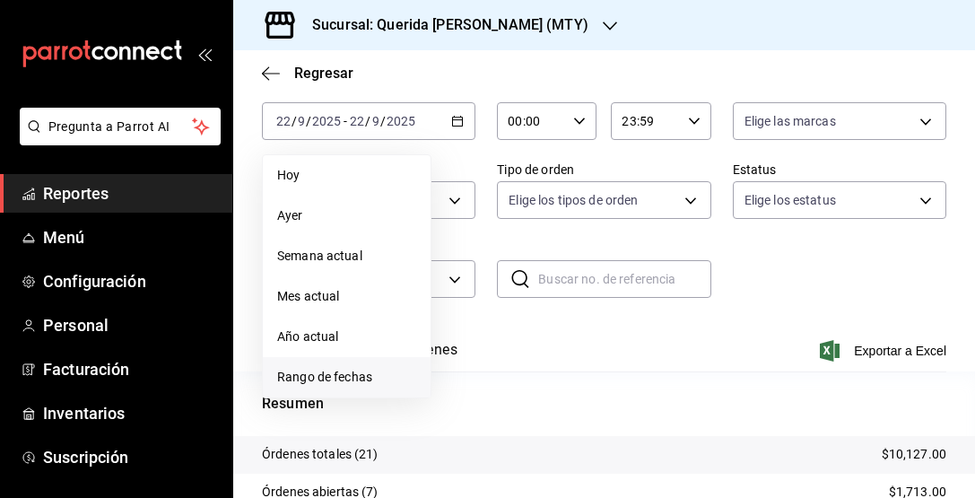
scroll to position [105, 0]
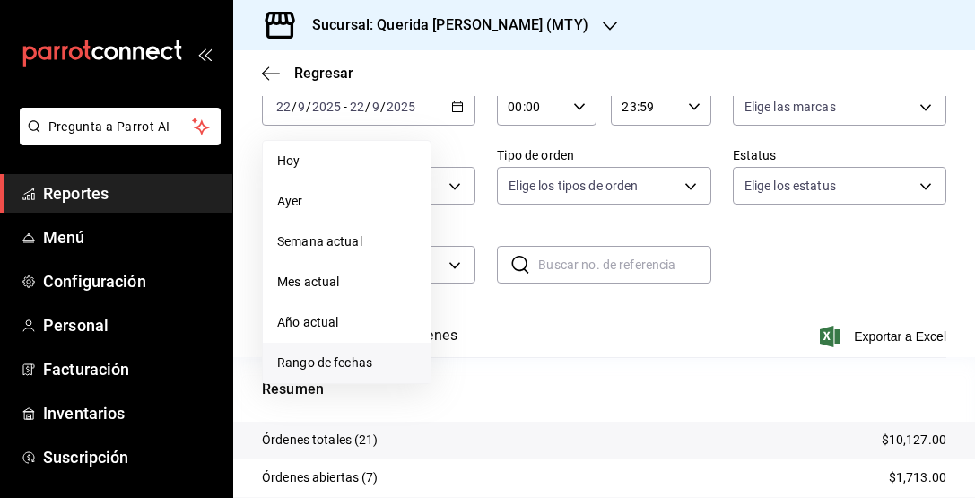
click at [390, 365] on span "Rango de fechas" at bounding box center [346, 362] width 139 height 19
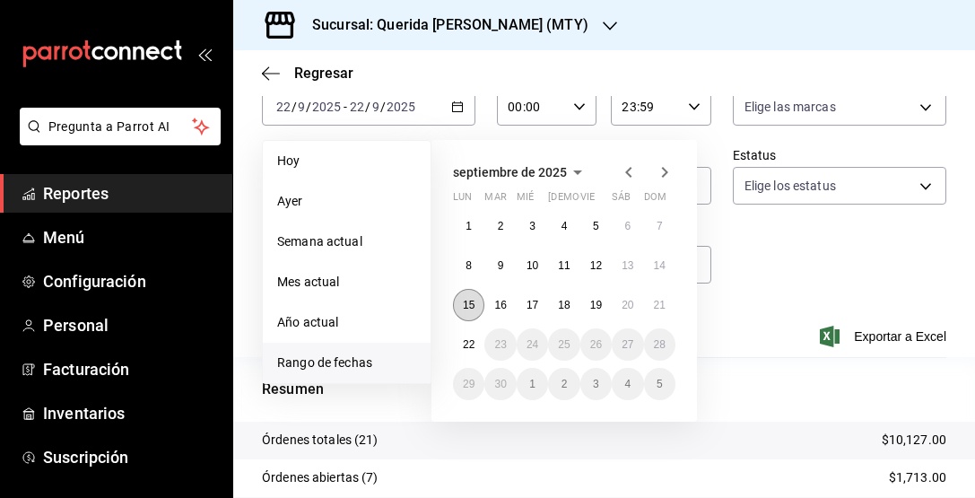
click at [473, 308] on abbr "15" at bounding box center [469, 305] width 12 height 13
click at [661, 300] on abbr "21" at bounding box center [660, 305] width 12 height 13
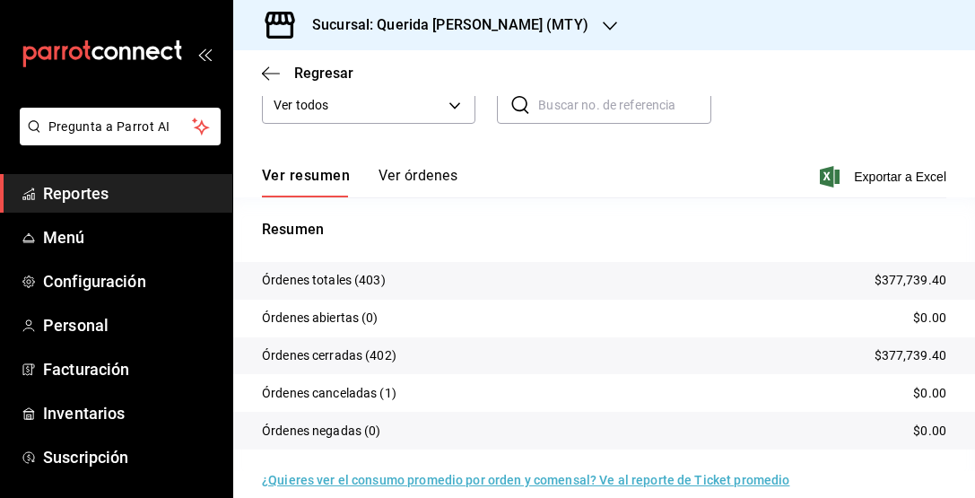
scroll to position [263, 0]
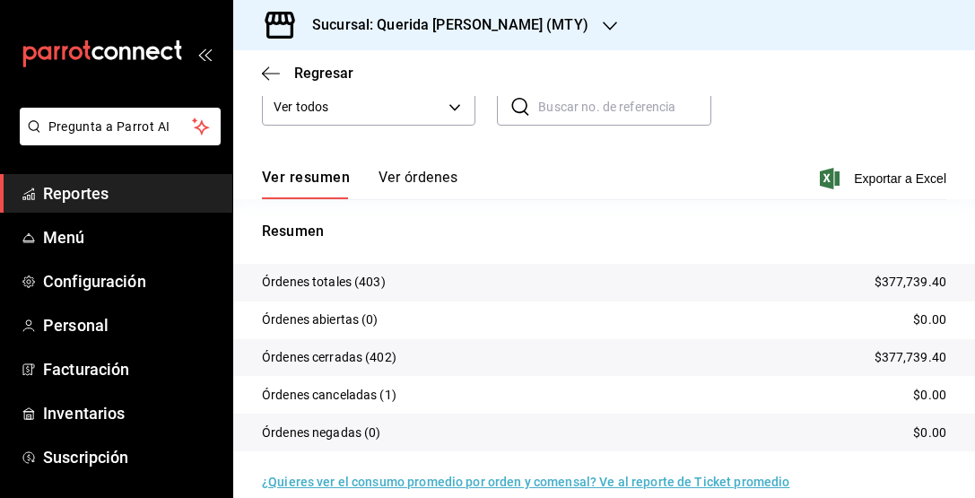
click at [444, 172] on button "Ver órdenes" at bounding box center [417, 184] width 79 height 30
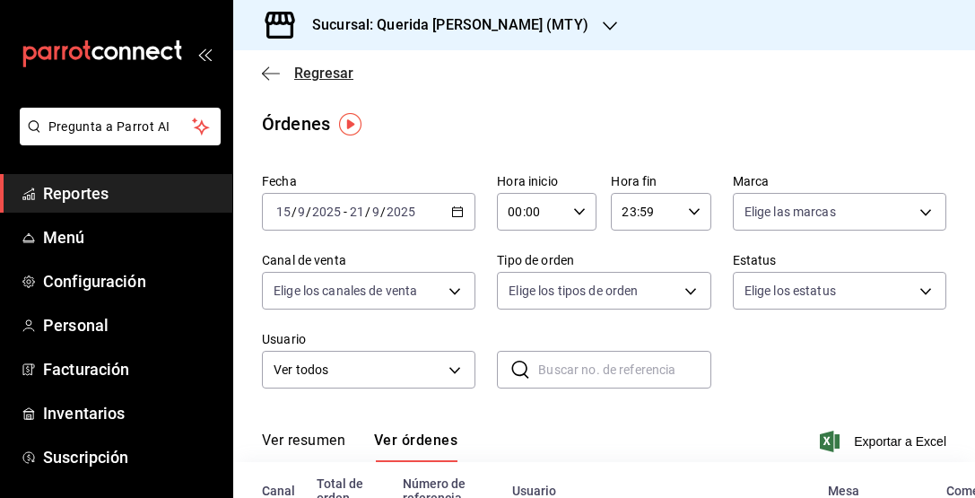
click at [273, 76] on icon "button" at bounding box center [271, 73] width 18 height 16
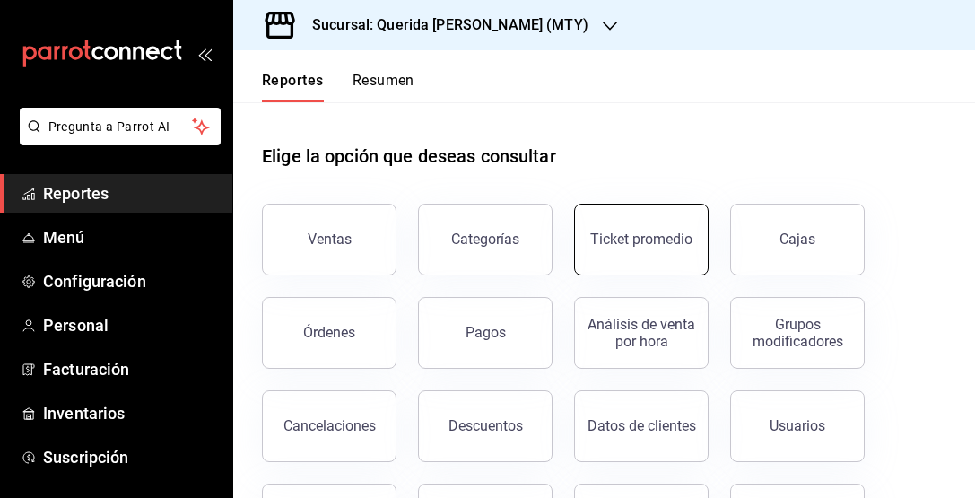
click at [626, 236] on div "Ticket promedio" at bounding box center [641, 238] width 102 height 17
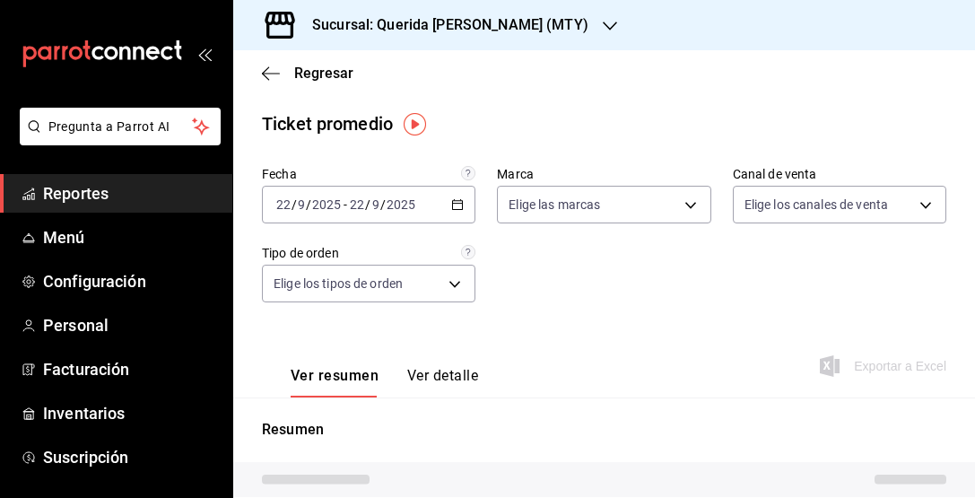
type input "c86918b1-ef05-4987-b05d-2b9394d4c970"
type input "PARROT,UBER_EATS,RAPPI,DIDI_FOOD,ONLINE"
type input "32e69f6f-6145-451b-b89a-314fad9ade82,b0fe83b5-397d-461b-bd35-ef95178b2f5c,9a84f…"
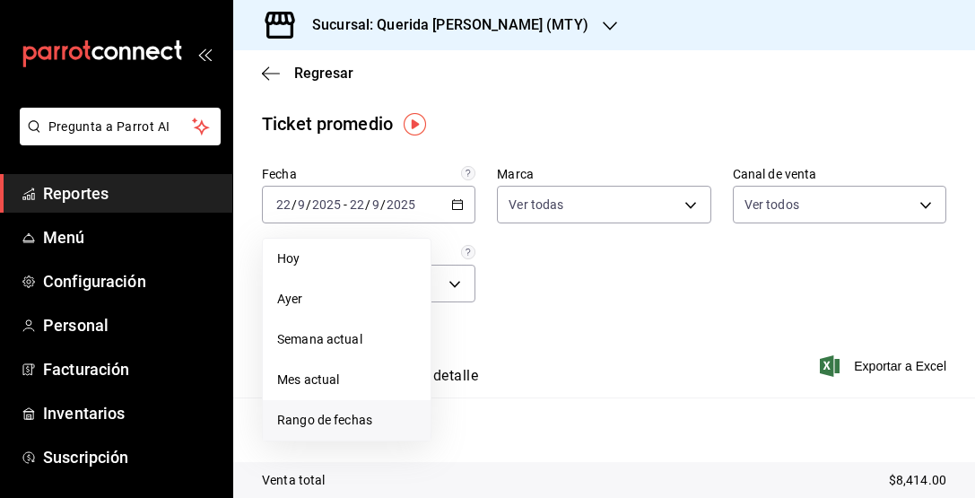
click at [356, 420] on span "Rango de fechas" at bounding box center [346, 420] width 139 height 19
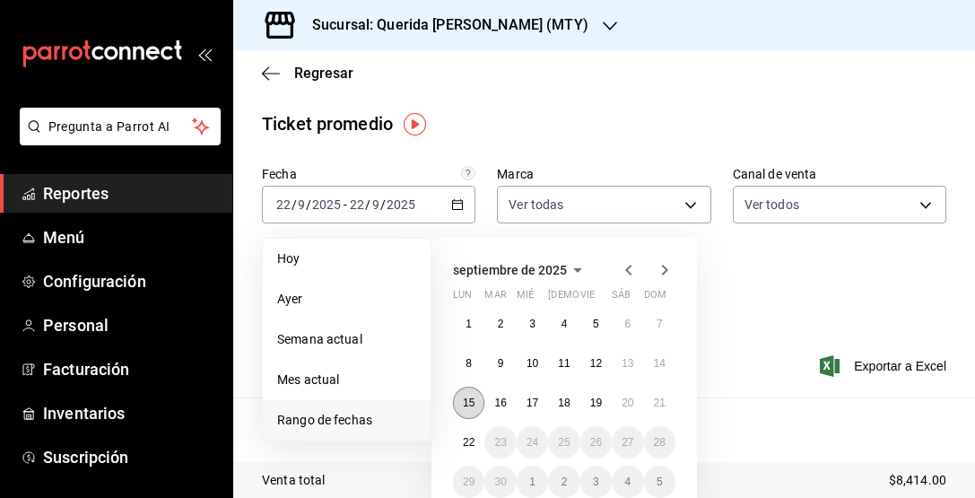
click at [476, 403] on button "15" at bounding box center [468, 403] width 31 height 32
click at [668, 399] on button "21" at bounding box center [659, 403] width 31 height 32
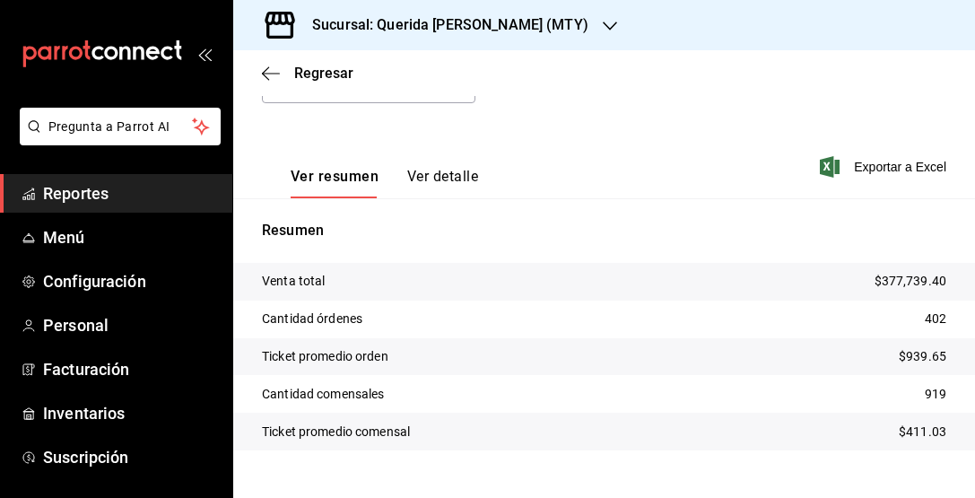
scroll to position [198, 0]
click at [447, 177] on button "Ver detalle" at bounding box center [442, 184] width 71 height 30
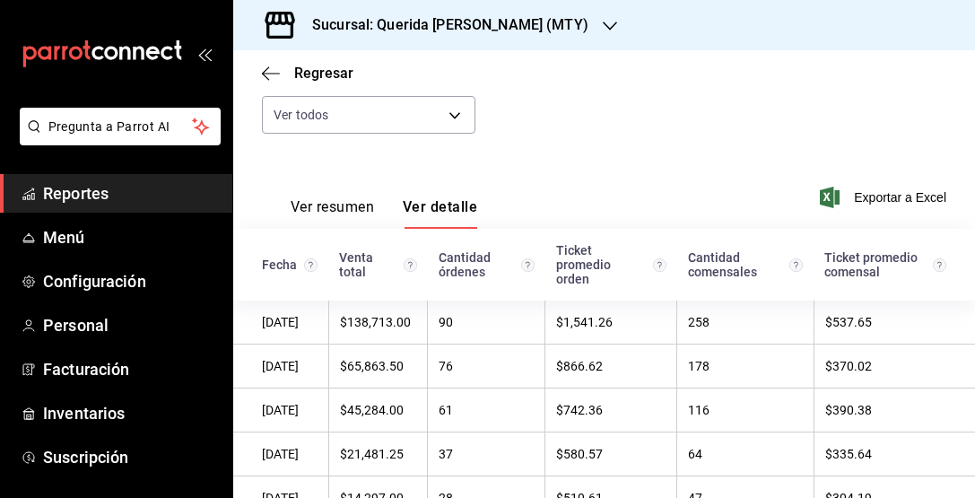
scroll to position [123, 0]
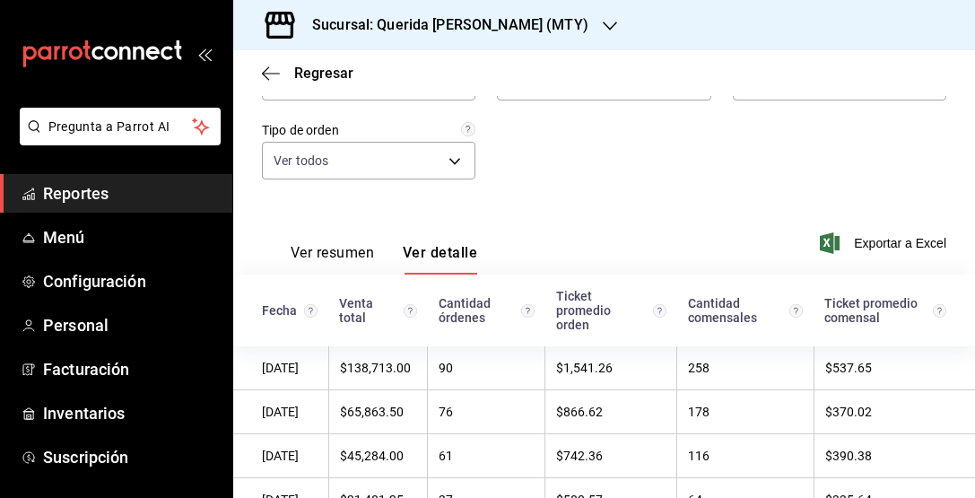
click at [369, 248] on button "Ver resumen" at bounding box center [332, 259] width 83 height 30
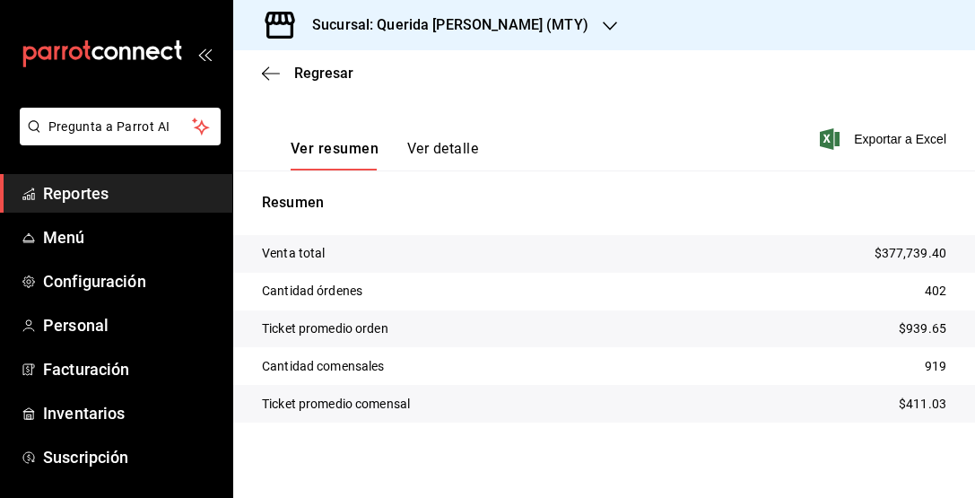
scroll to position [223, 0]
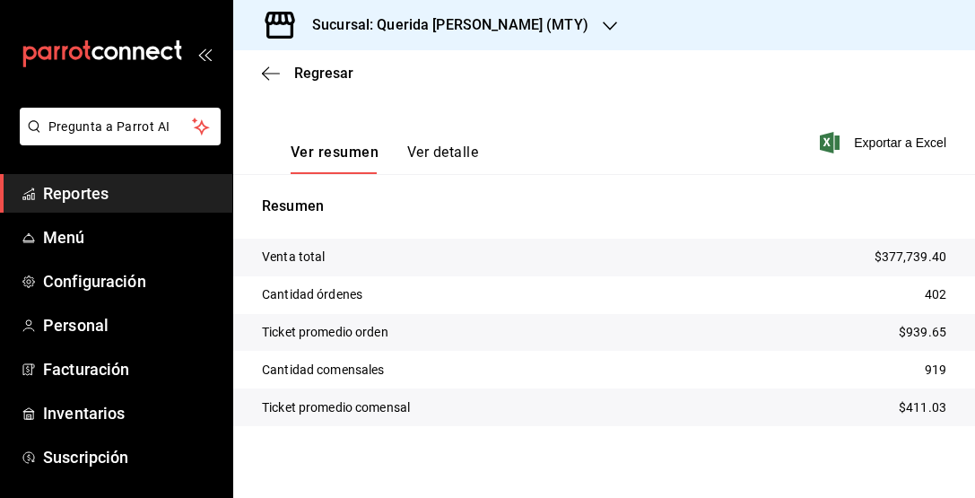
click at [458, 145] on button "Ver detalle" at bounding box center [442, 158] width 71 height 30
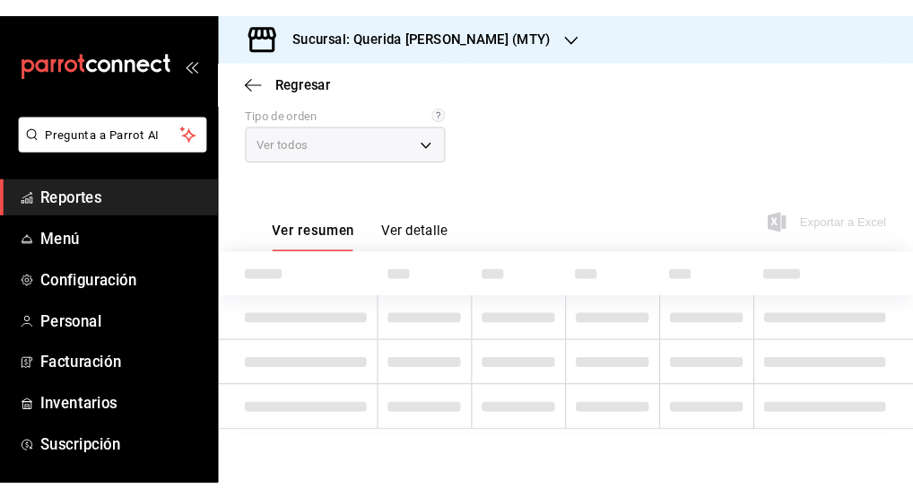
scroll to position [146, 0]
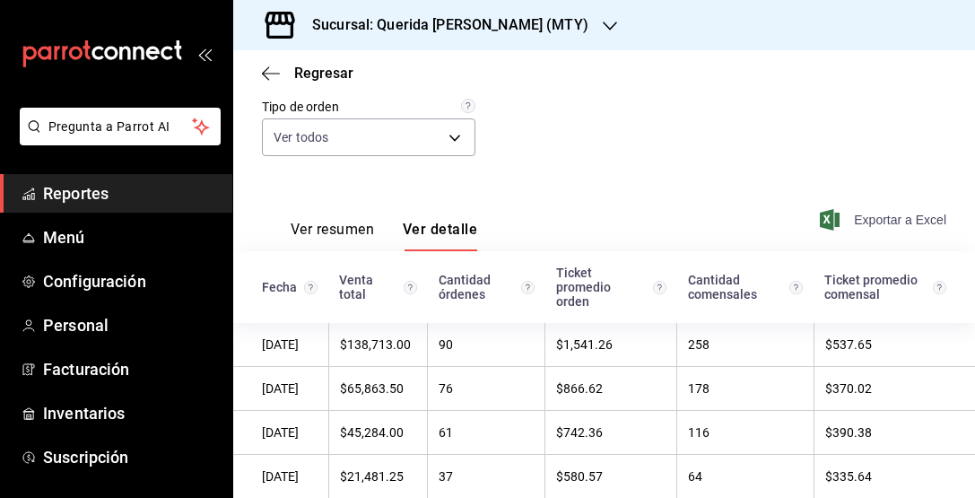
click at [896, 220] on span "Exportar a Excel" at bounding box center [884, 220] width 123 height 22
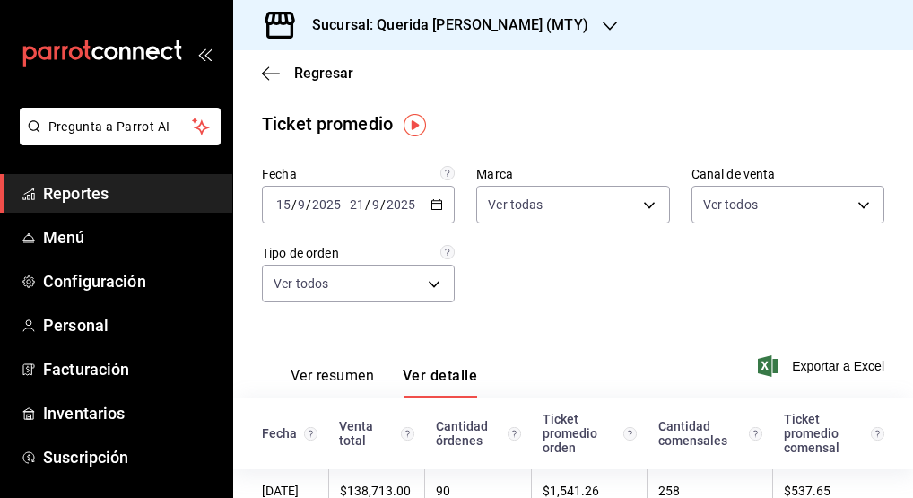
scroll to position [0, 0]
click at [867, 200] on body "Pregunta a Parrot AI Reportes Menú Configuración Personal Facturación Inventari…" at bounding box center [456, 249] width 913 height 498
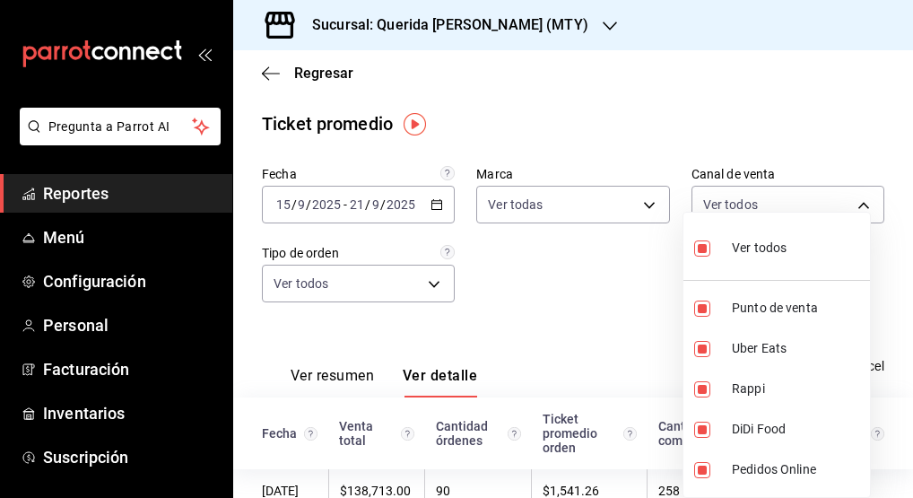
click at [593, 286] on div at bounding box center [456, 249] width 913 height 498
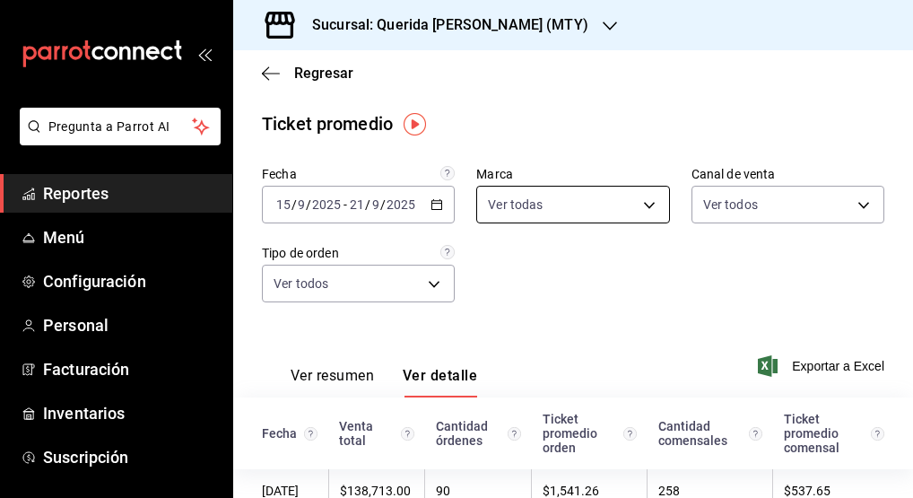
click at [630, 211] on body "Pregunta a Parrot AI Reportes Menú Configuración Personal Facturación Inventari…" at bounding box center [456, 249] width 913 height 498
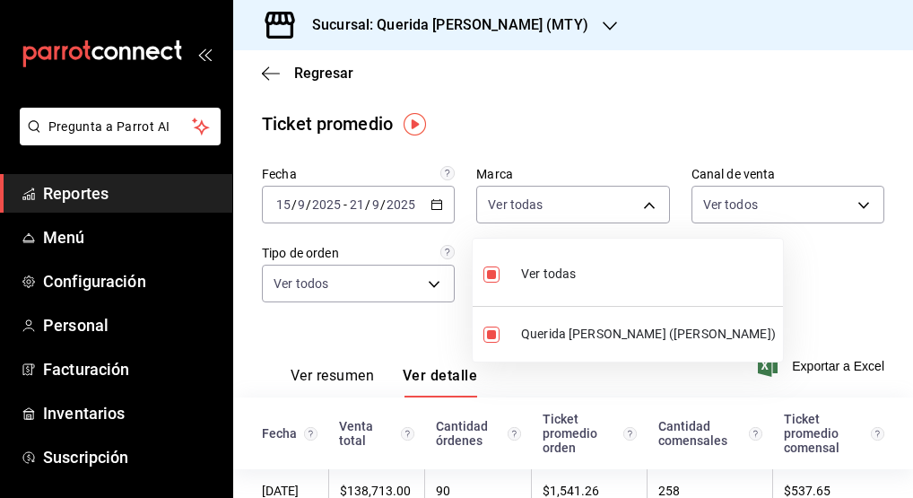
click at [639, 143] on div at bounding box center [456, 249] width 913 height 498
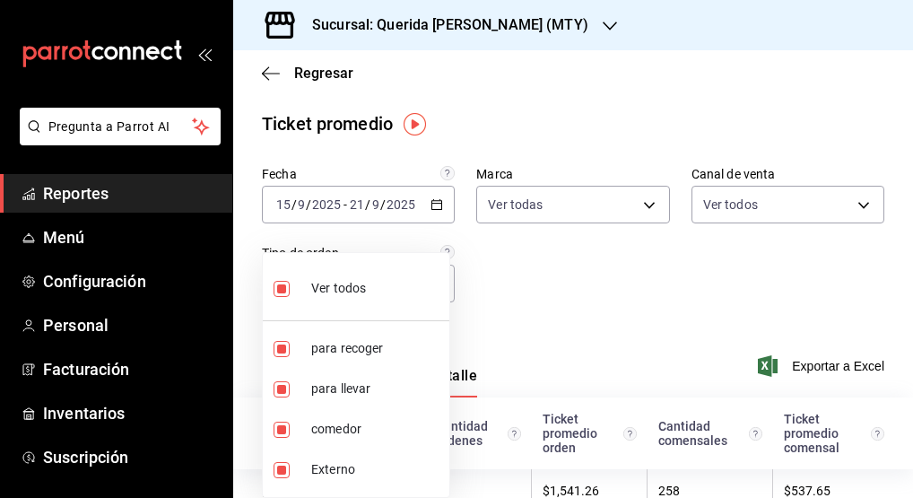
click at [435, 293] on body "Pregunta a Parrot AI Reportes Menú Configuración Personal Facturación Inventari…" at bounding box center [456, 249] width 913 height 498
click at [592, 307] on div at bounding box center [456, 249] width 913 height 498
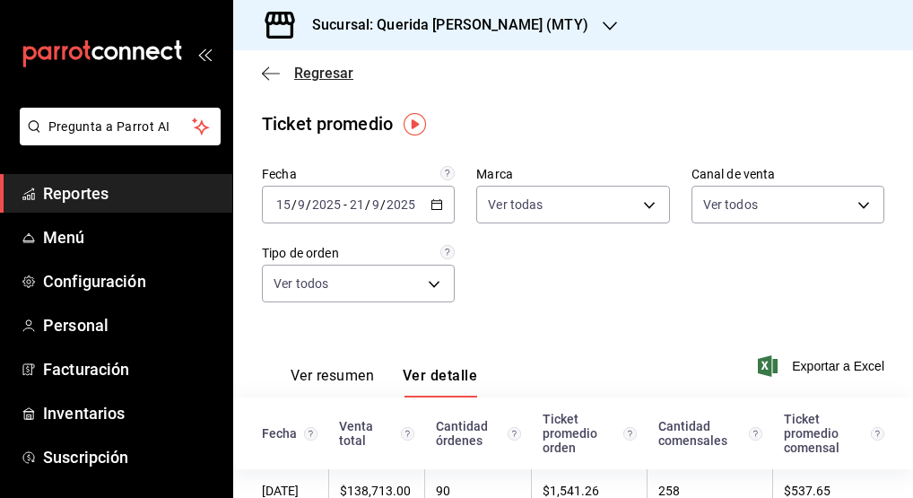
click at [266, 73] on icon "button" at bounding box center [271, 73] width 18 height 1
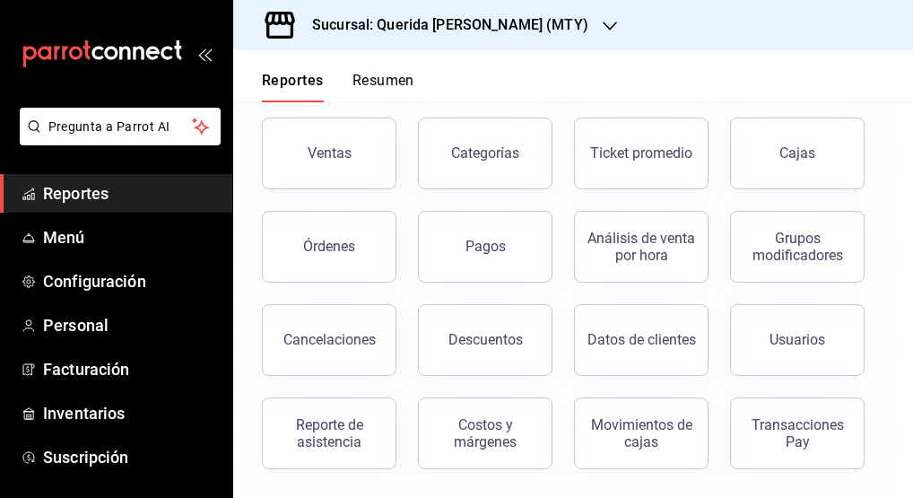
scroll to position [86, 0]
click at [386, 74] on button "Resumen" at bounding box center [383, 87] width 62 height 30
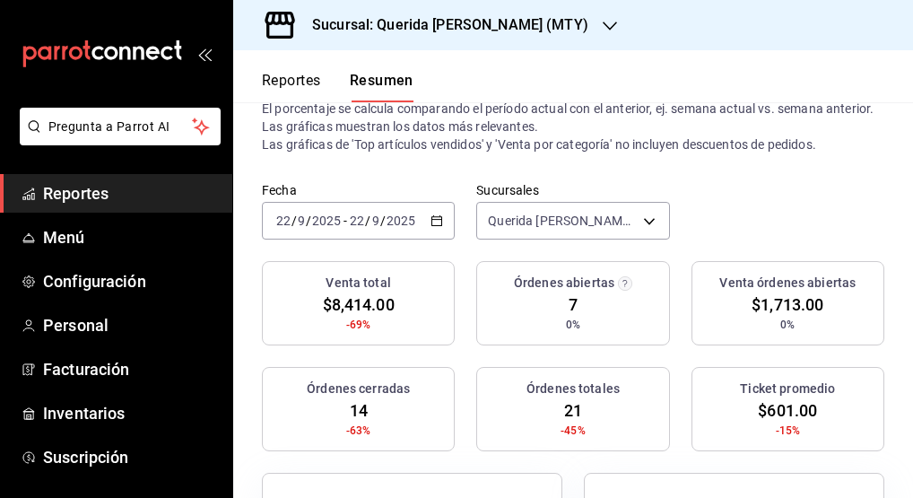
scroll to position [29, 0]
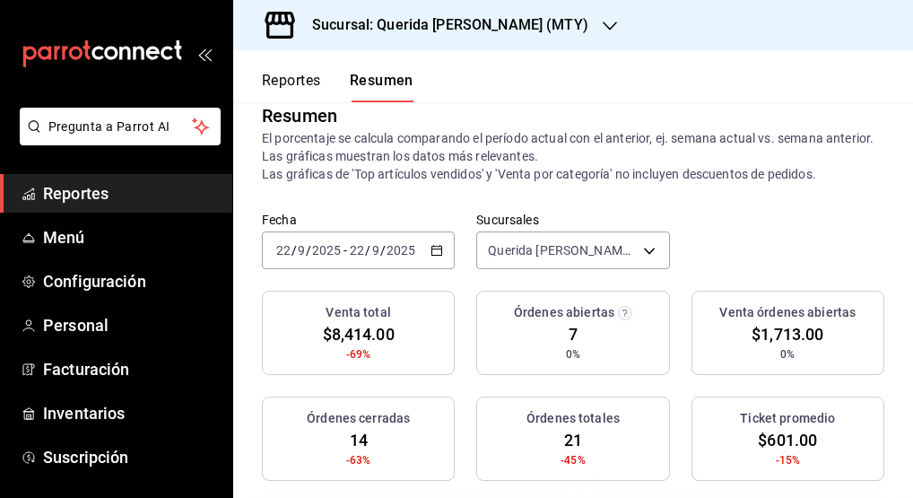
click at [440, 251] on div "2025-09-22 22 / 9 / 2025 - 2025-09-22 22 / 9 / 2025" at bounding box center [358, 250] width 193 height 38
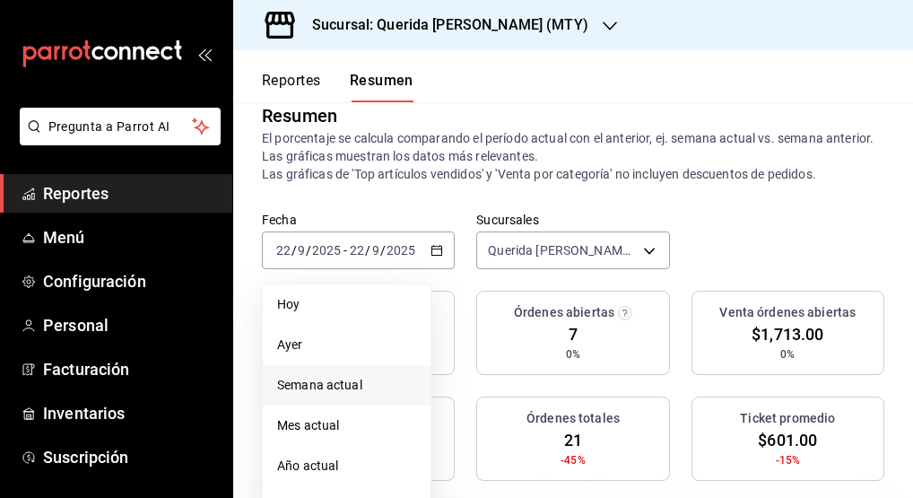
scroll to position [101, 0]
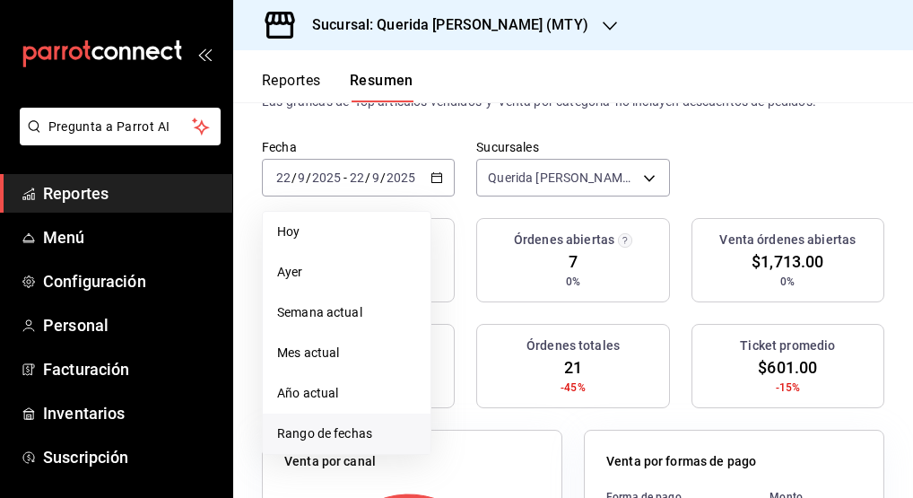
click at [378, 439] on span "Rango de fechas" at bounding box center [346, 433] width 139 height 19
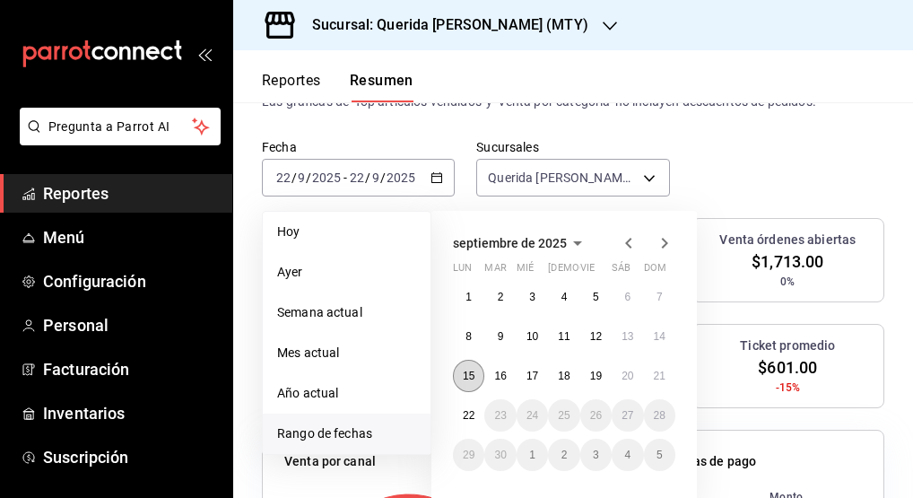
click at [473, 380] on abbr "15" at bounding box center [469, 375] width 12 height 13
click at [661, 376] on abbr "21" at bounding box center [660, 375] width 12 height 13
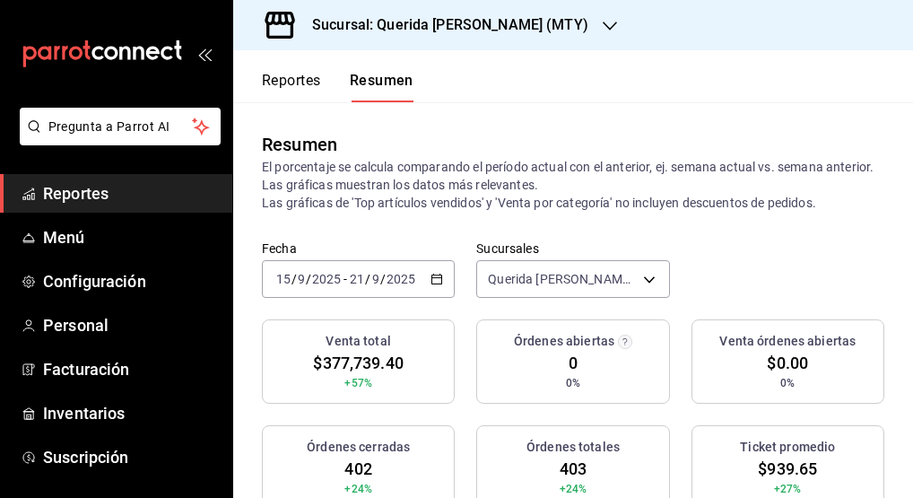
scroll to position [0, 0]
click at [169, 191] on span "Reportes" at bounding box center [130, 193] width 175 height 24
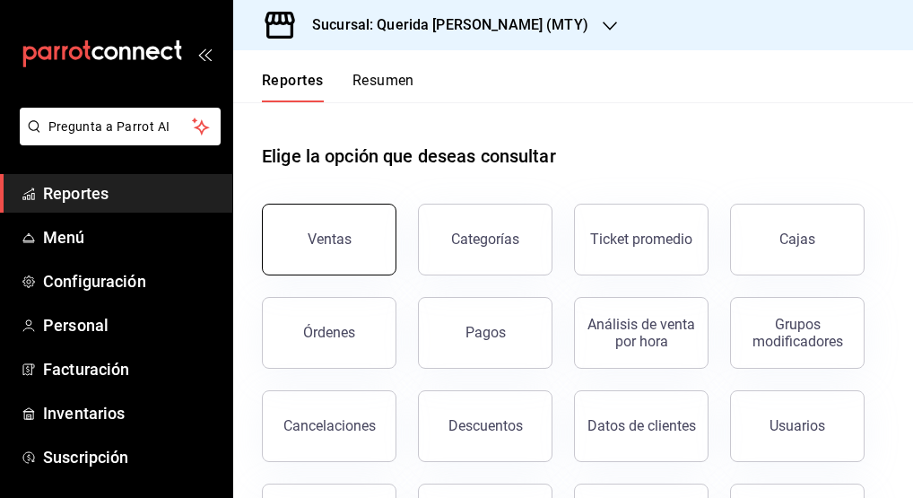
click at [361, 239] on button "Ventas" at bounding box center [329, 240] width 135 height 72
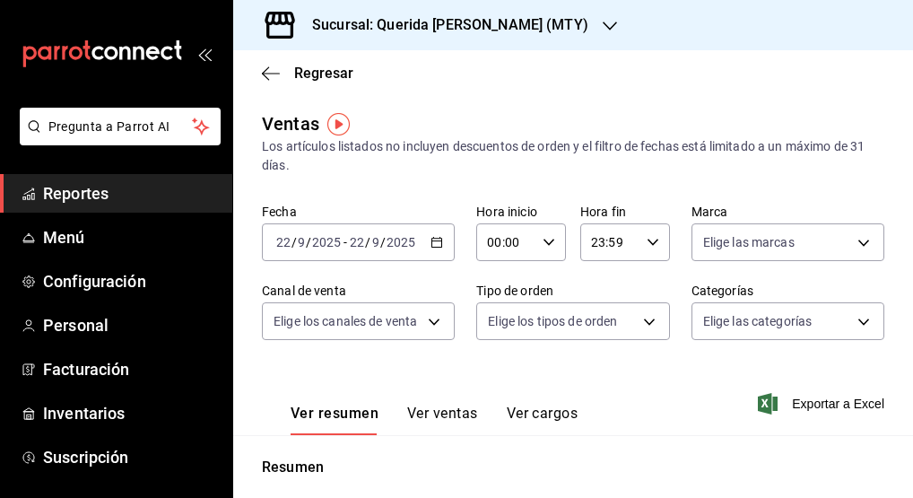
click at [433, 241] on \(Stroke\) "button" at bounding box center [437, 240] width 10 height 1
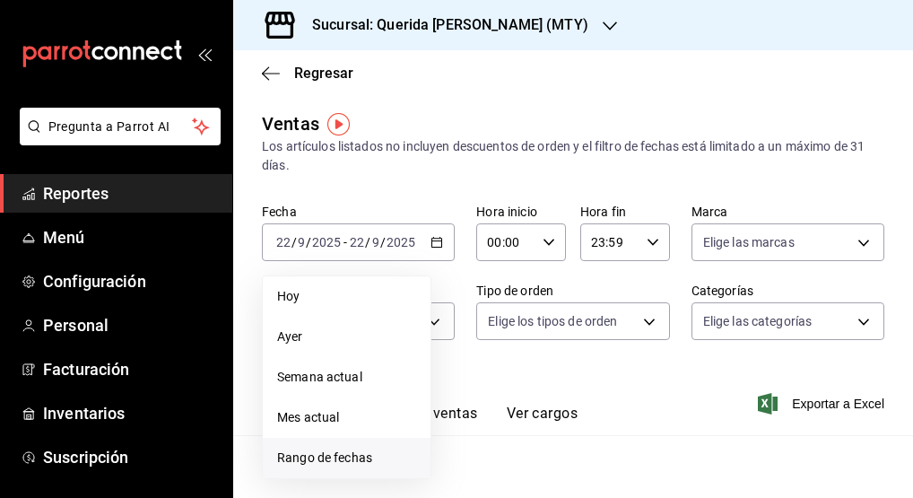
click at [384, 458] on span "Rango de fechas" at bounding box center [346, 457] width 139 height 19
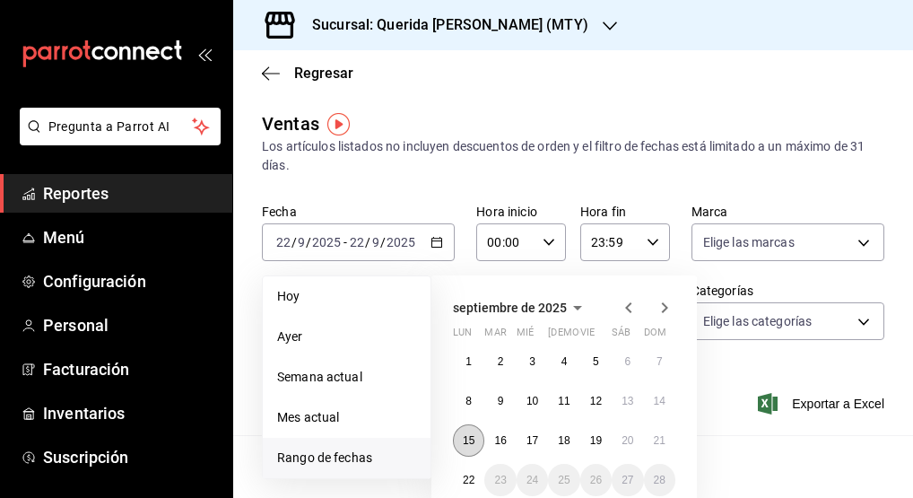
click at [462, 437] on button "15" at bounding box center [468, 440] width 31 height 32
click at [668, 439] on button "21" at bounding box center [659, 440] width 31 height 32
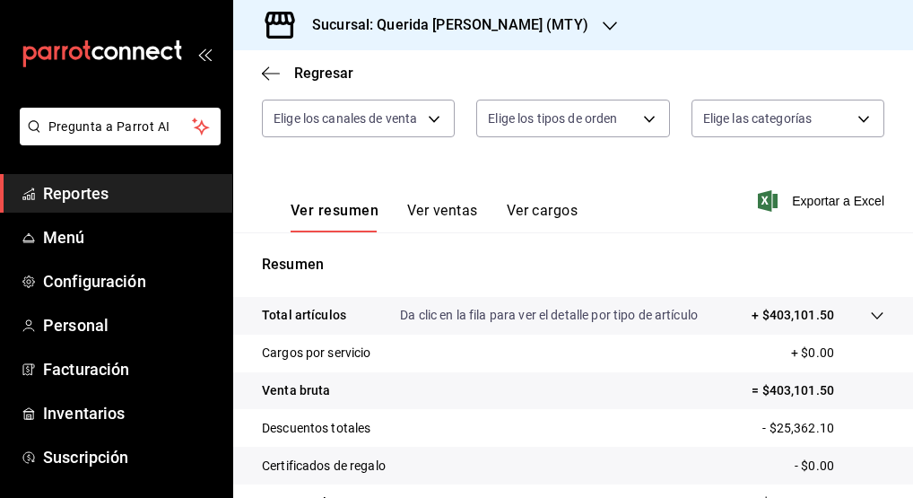
scroll to position [220, 0]
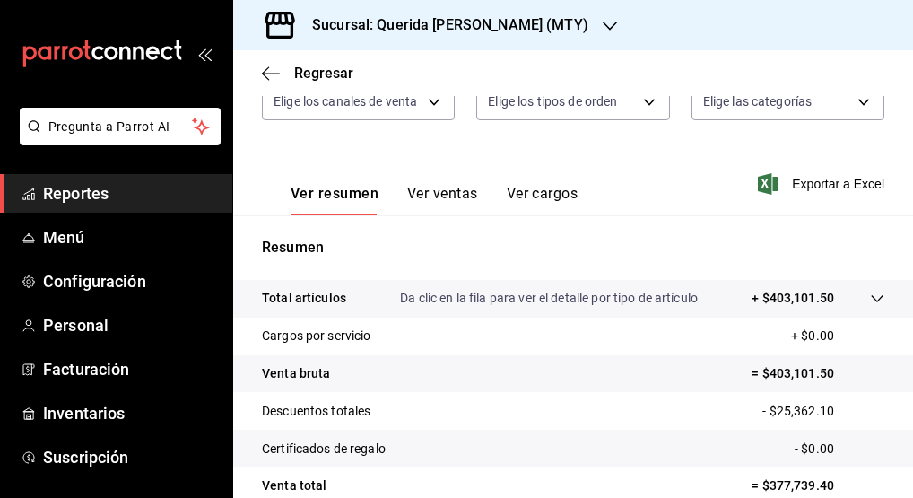
click at [448, 193] on button "Ver ventas" at bounding box center [442, 200] width 71 height 30
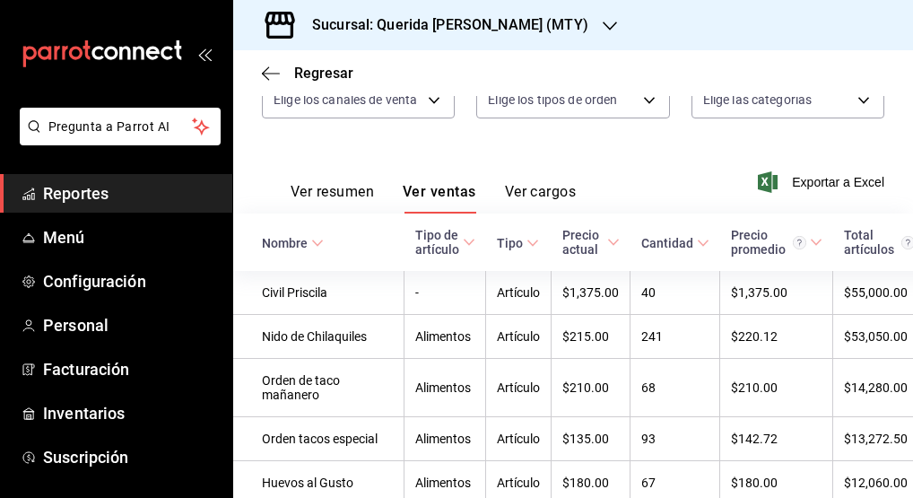
scroll to position [171, 0]
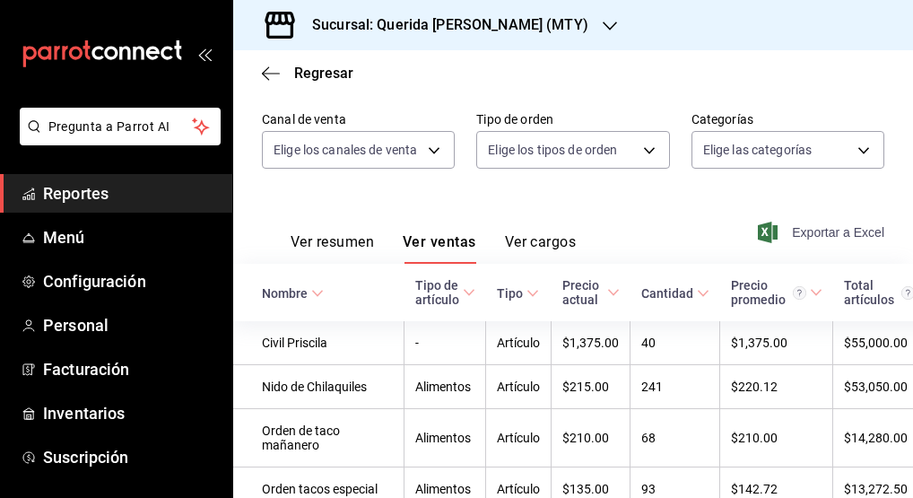
click at [783, 237] on span "Exportar a Excel" at bounding box center [822, 233] width 123 height 22
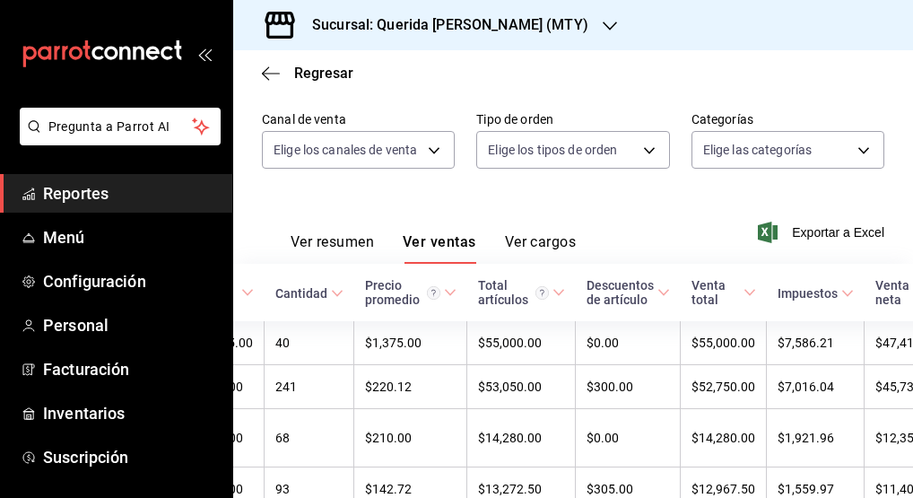
scroll to position [0, 365]
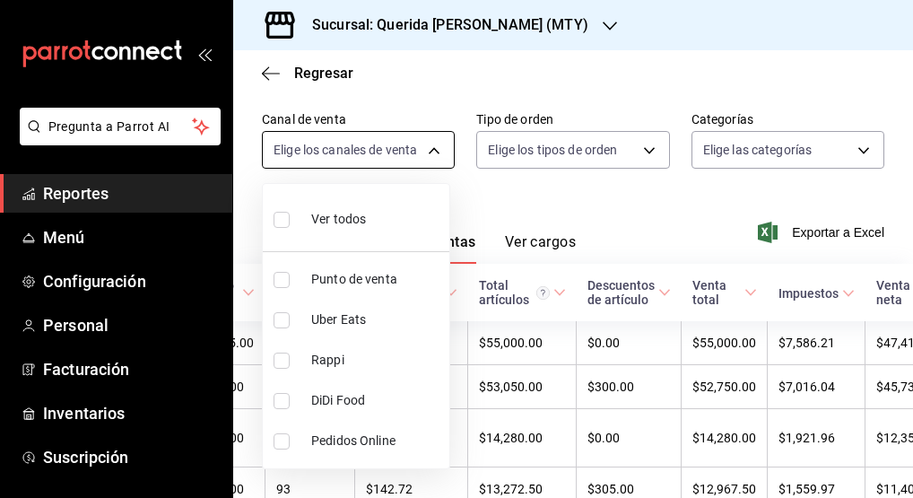
click at [413, 142] on body "Pregunta a Parrot AI Reportes Menú Configuración Personal Facturación Inventari…" at bounding box center [456, 249] width 913 height 498
click at [517, 195] on div at bounding box center [456, 249] width 913 height 498
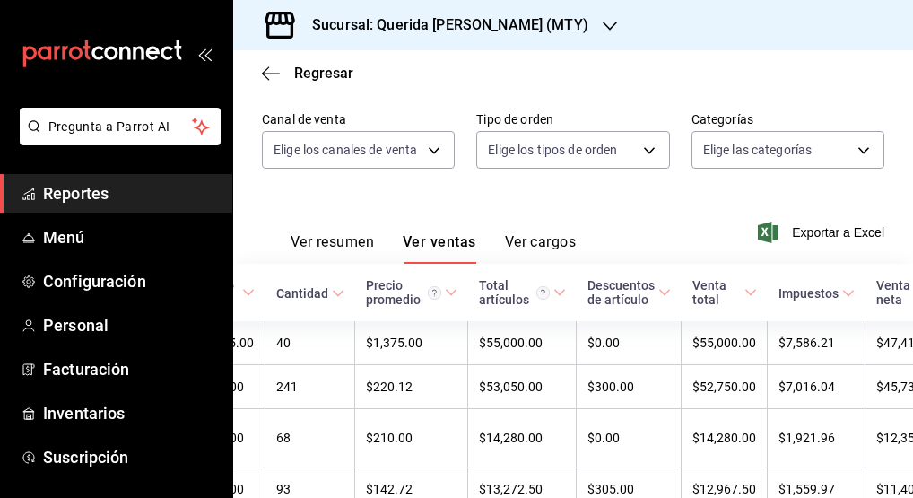
click at [826, 169] on div "Fecha 2025-09-15 15 / 9 / 2025 - 2025-09-21 21 / 9 / 2025 Hora inicio 00:00 Hor…" at bounding box center [573, 111] width 622 height 158
click at [821, 157] on body "Pregunta a Parrot AI Reportes Menú Configuración Personal Facturación Inventari…" at bounding box center [456, 249] width 913 height 498
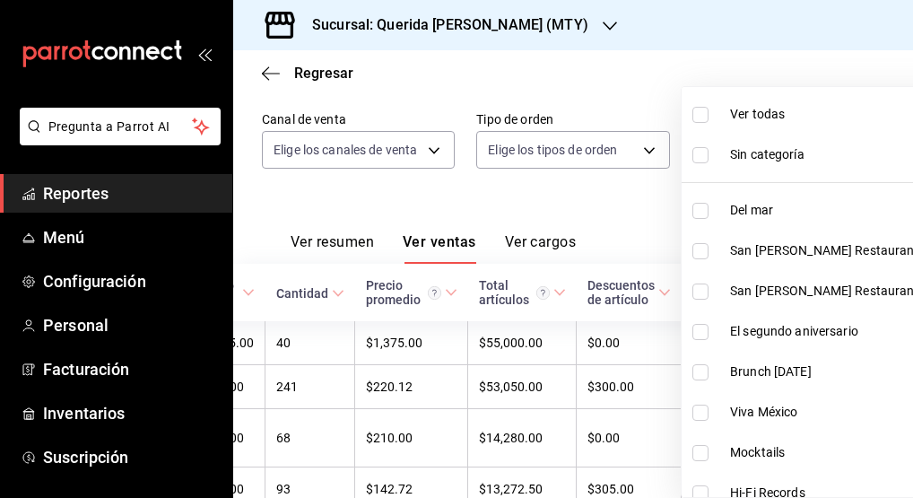
click at [632, 192] on div at bounding box center [456, 249] width 913 height 498
click at [740, 163] on body "Pregunta a Parrot AI Reportes Menú Configuración Personal Facturación Inventari…" at bounding box center [456, 249] width 913 height 498
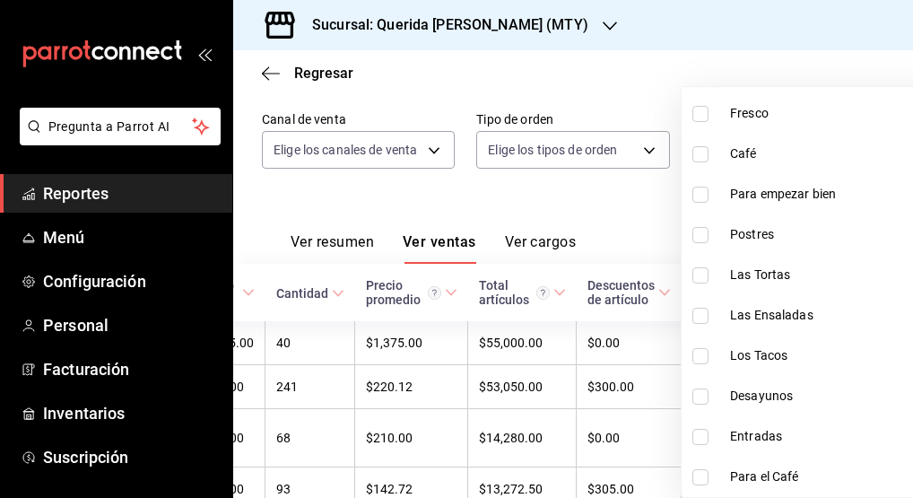
scroll to position [1792, 0]
click at [610, 208] on div at bounding box center [456, 249] width 913 height 498
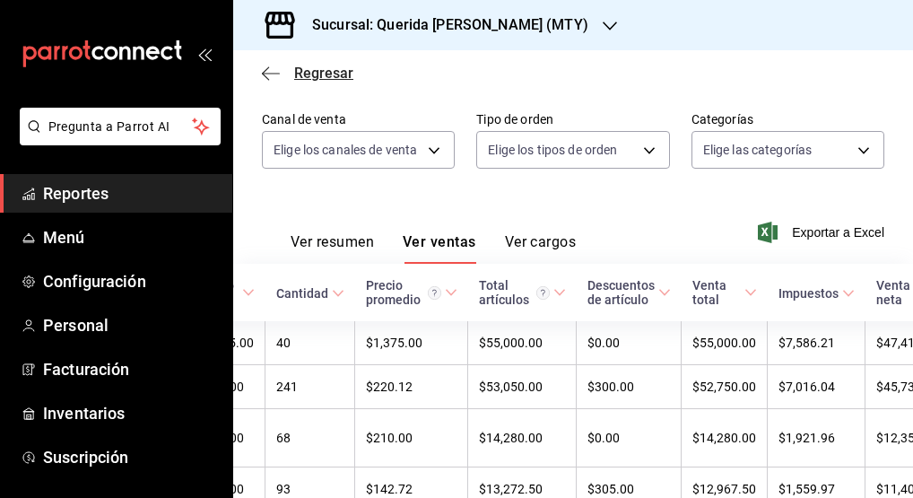
click at [270, 66] on icon "button" at bounding box center [271, 73] width 18 height 16
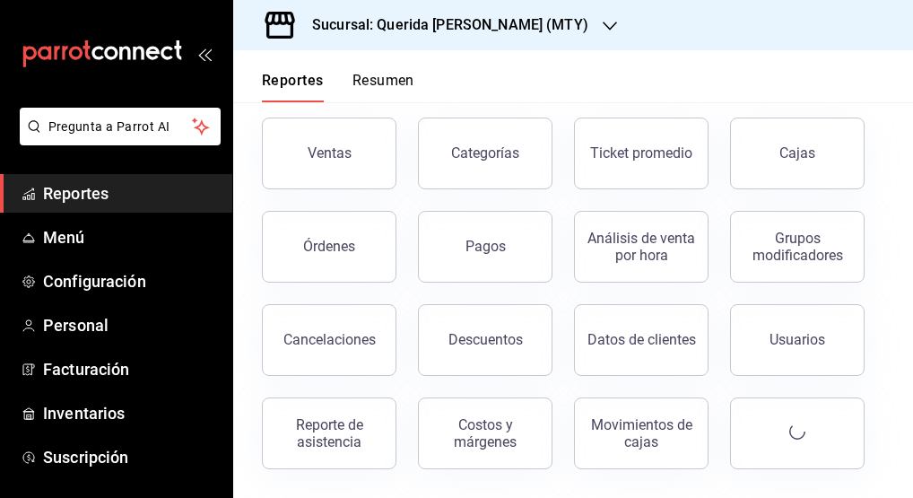
scroll to position [86, 0]
click at [628, 275] on button "Análisis de venta por hora" at bounding box center [641, 247] width 135 height 72
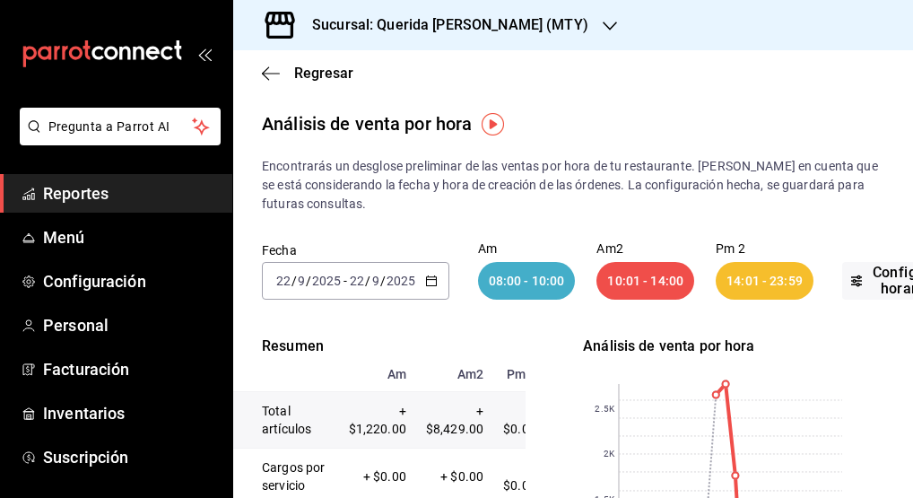
click at [433, 280] on \(Stroke\) "button" at bounding box center [431, 279] width 10 height 1
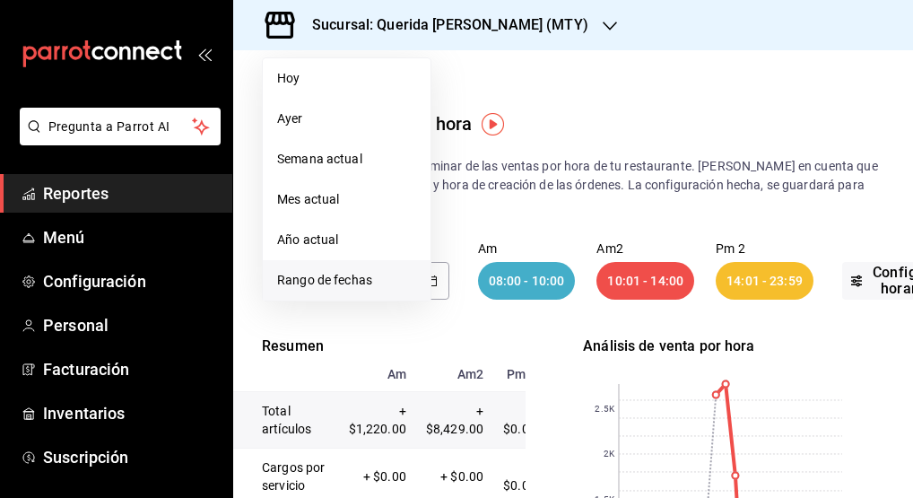
click at [388, 278] on span "Rango de fechas" at bounding box center [346, 280] width 139 height 19
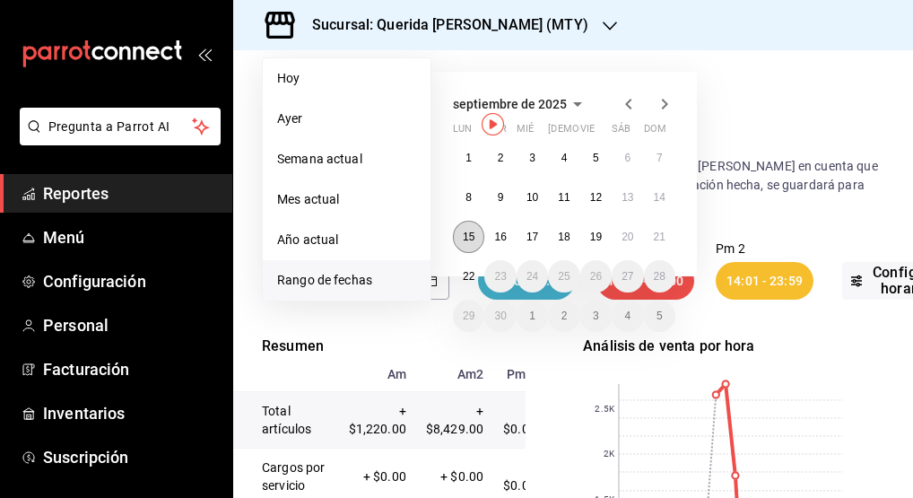
click at [472, 236] on abbr "15" at bounding box center [469, 236] width 12 height 13
click at [666, 234] on button "21" at bounding box center [659, 237] width 31 height 32
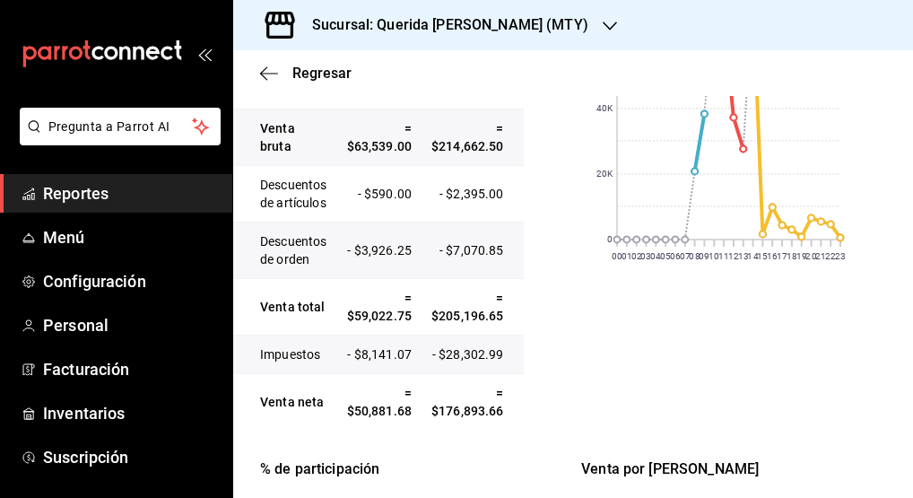
scroll to position [397, 2]
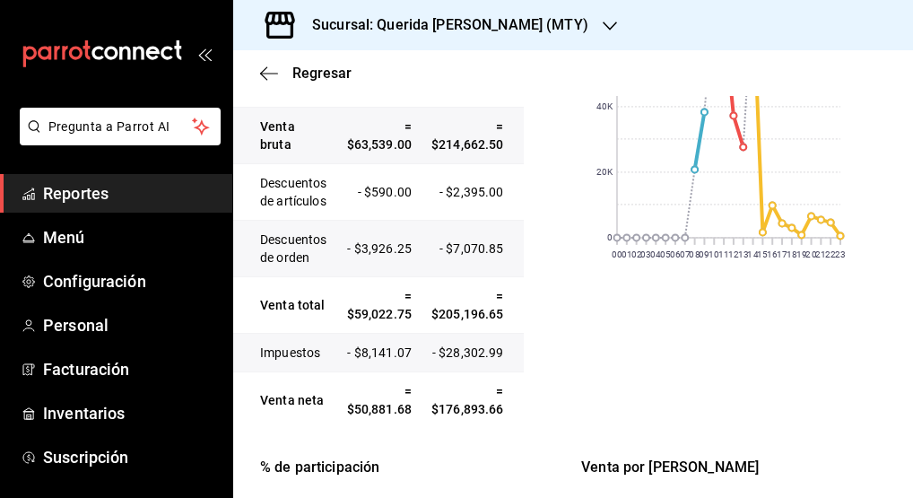
click at [455, 319] on td "= $205,196.65" at bounding box center [467, 305] width 92 height 56
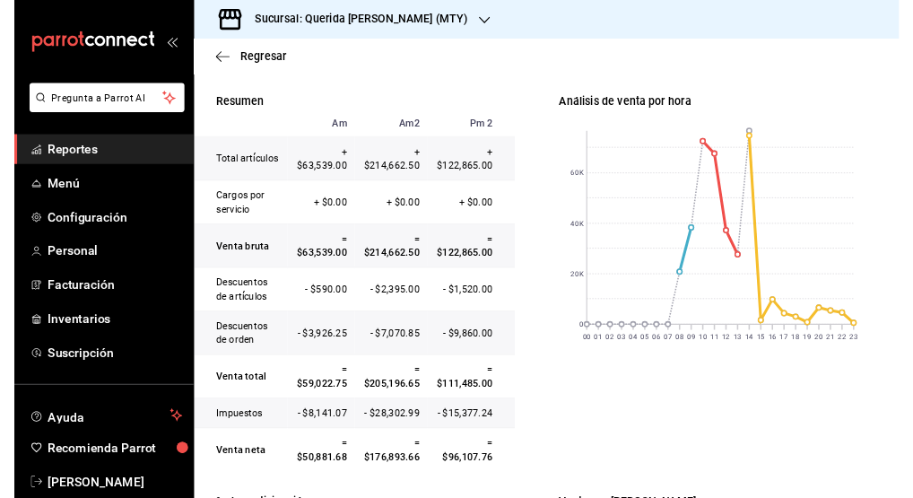
scroll to position [204, 0]
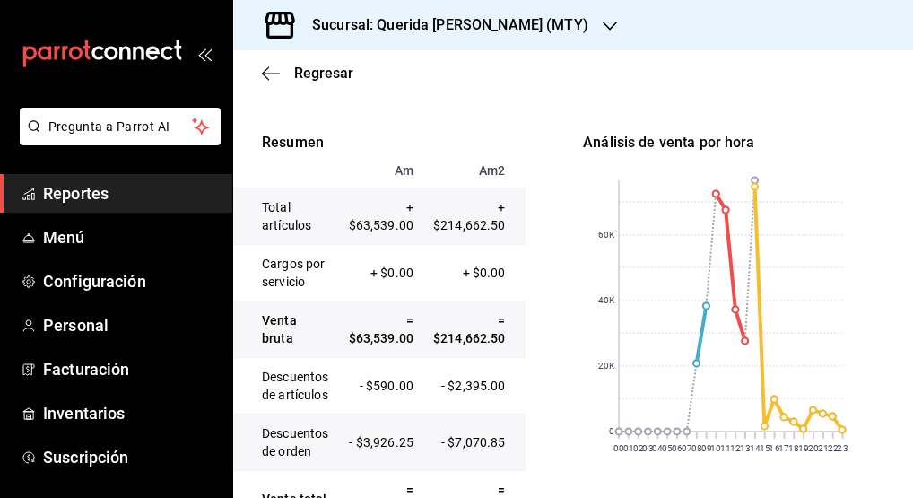
click at [0, 213] on ul "Reportes Menú Configuración Personal Facturación Inventarios Suscripción" at bounding box center [116, 325] width 232 height 302
click at [263, 68] on icon "button" at bounding box center [271, 73] width 18 height 16
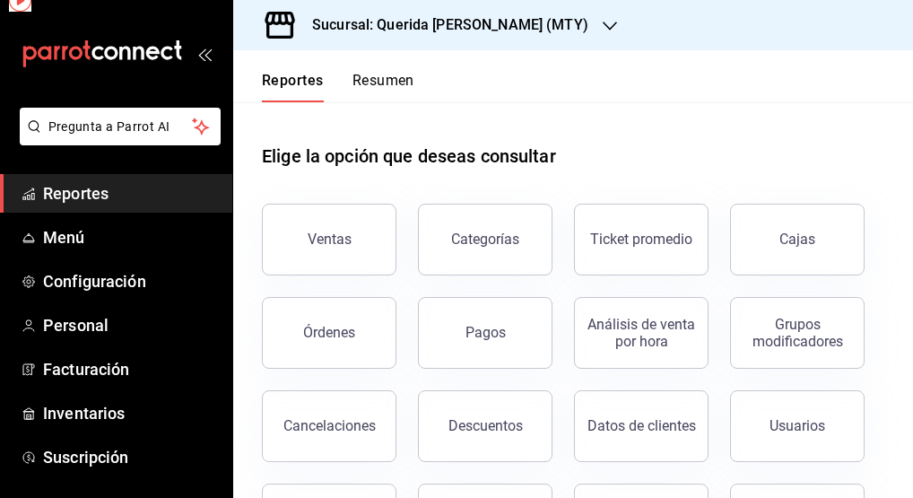
click at [130, 197] on span "Reportes" at bounding box center [130, 193] width 175 height 24
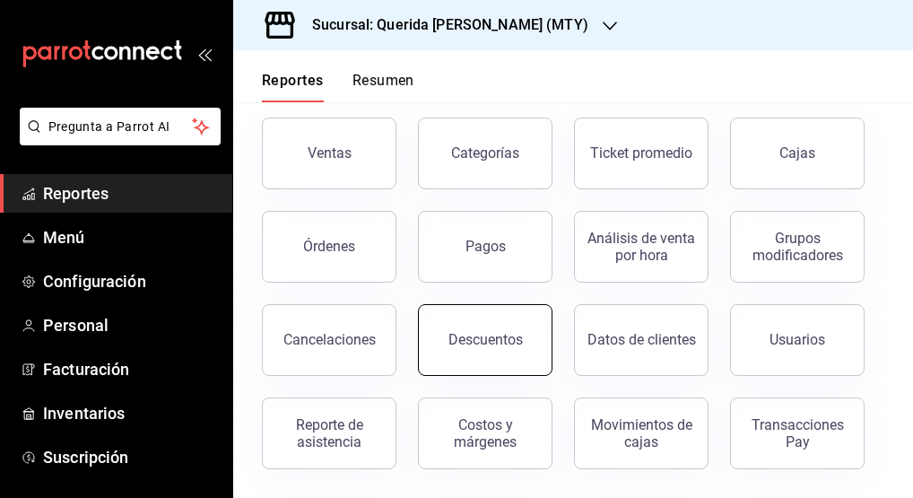
scroll to position [86, 0]
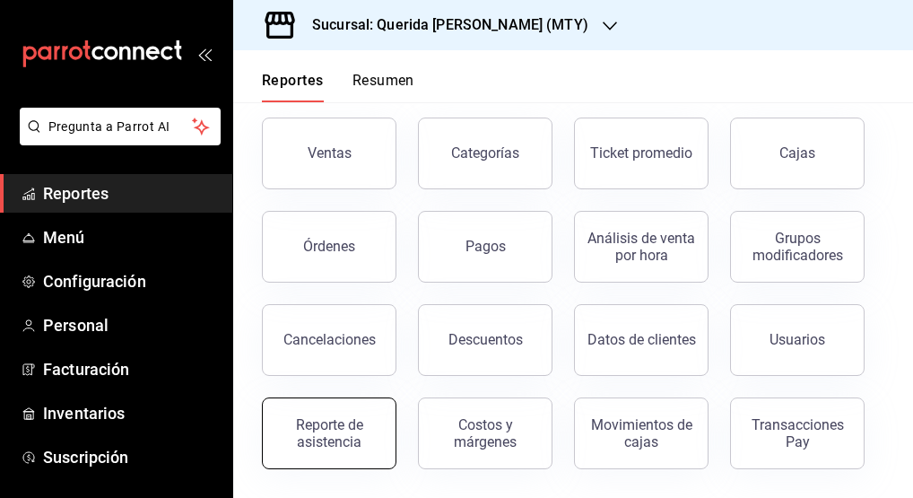
click at [326, 432] on div "Reporte de asistencia" at bounding box center [329, 433] width 111 height 34
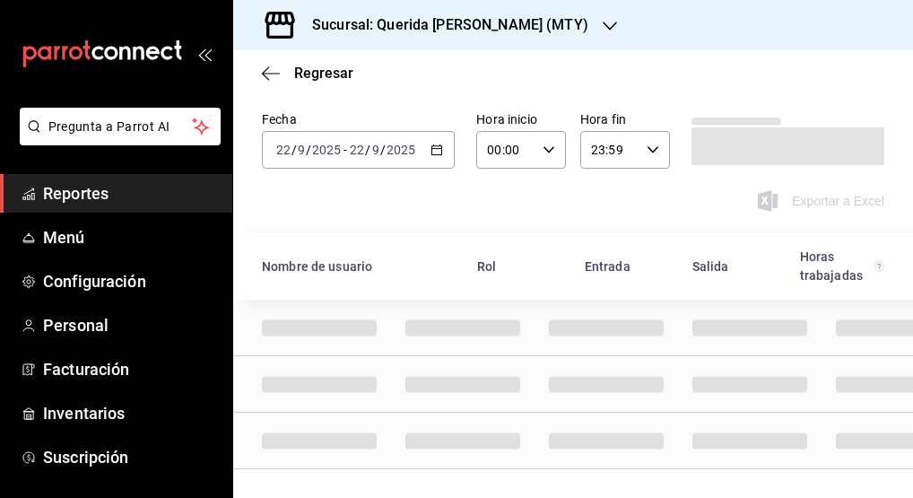
scroll to position [59, 0]
click at [435, 143] on icon "button" at bounding box center [436, 149] width 13 height 13
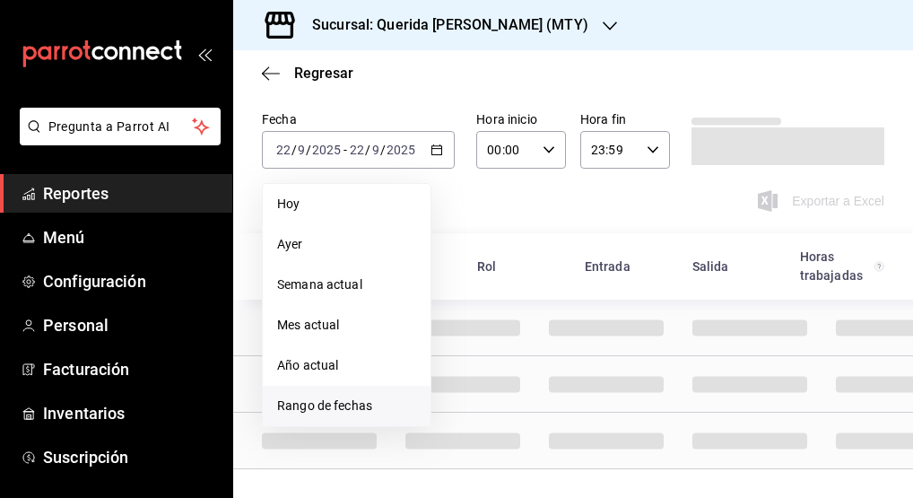
click at [338, 396] on span "Rango de fechas" at bounding box center [346, 405] width 139 height 19
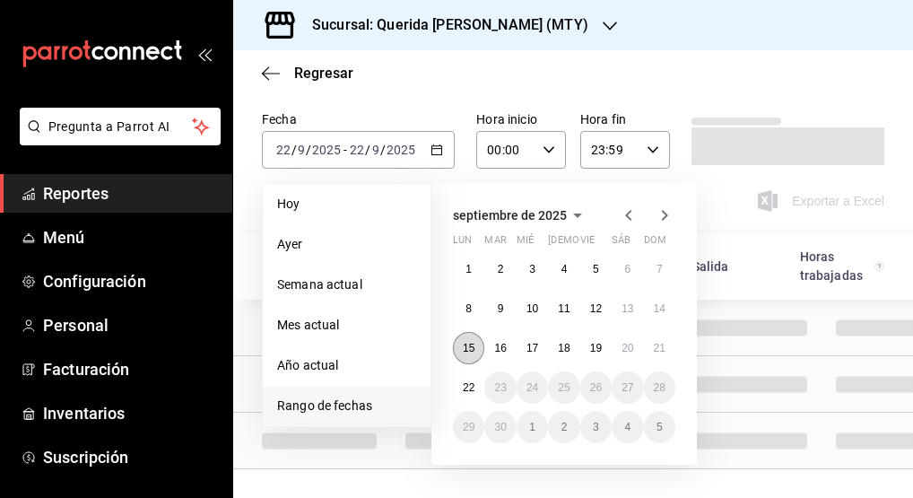
click at [478, 343] on button "15" at bounding box center [468, 348] width 31 height 32
click at [661, 342] on abbr "21" at bounding box center [660, 348] width 12 height 13
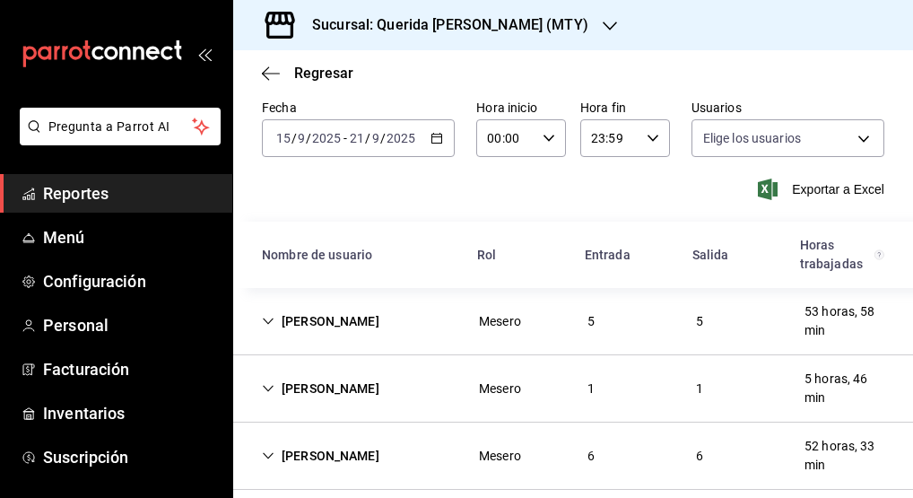
type input "2e288192-b9d9-4648-a338-750d86a0fa98,d31e7de2-5f29-4922-a696-3e1352040e18,64bee…"
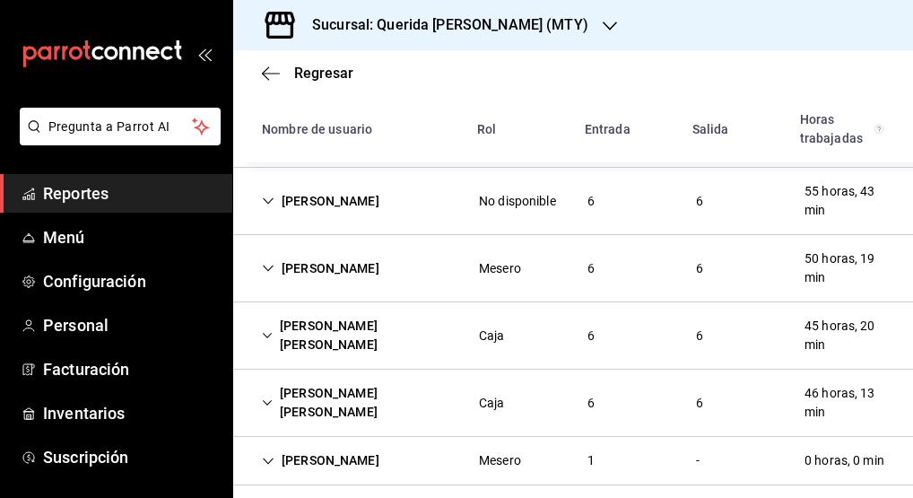
scroll to position [1866, 0]
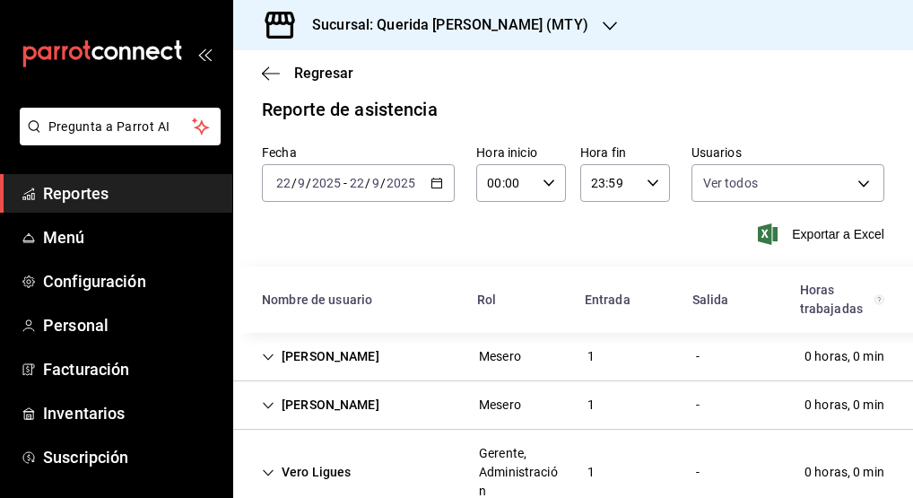
scroll to position [17, 0]
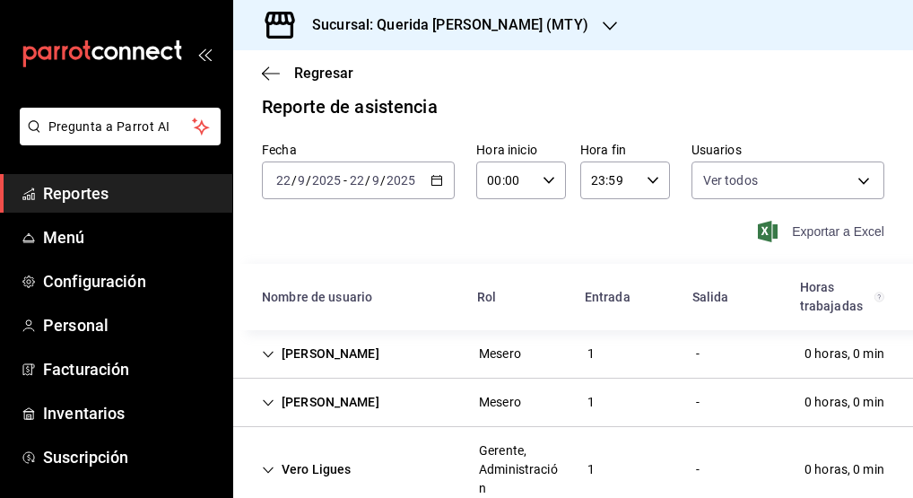
click at [798, 231] on span "Exportar a Excel" at bounding box center [822, 232] width 123 height 22
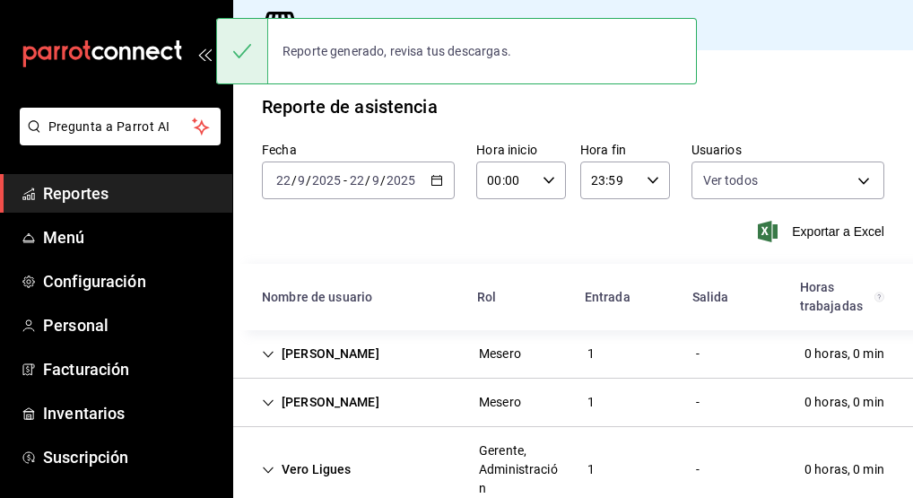
click at [432, 184] on icon "button" at bounding box center [436, 180] width 13 height 13
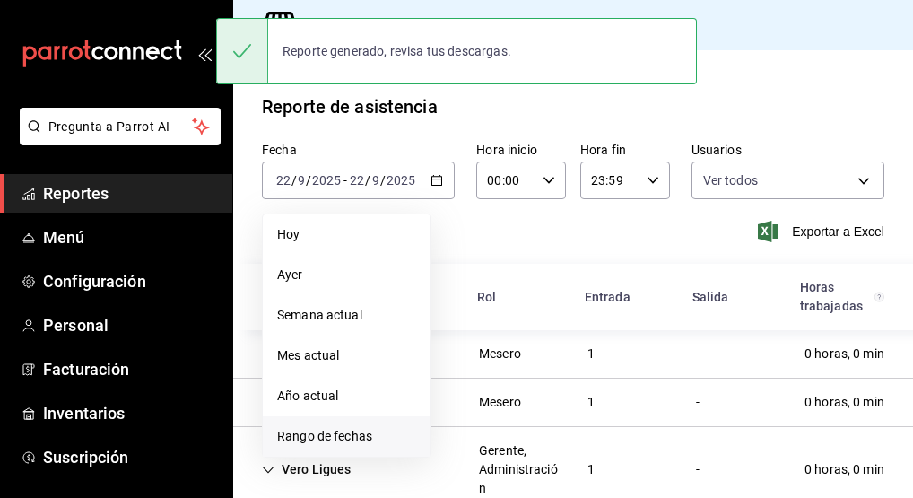
click at [388, 436] on span "Rango de fechas" at bounding box center [346, 436] width 139 height 19
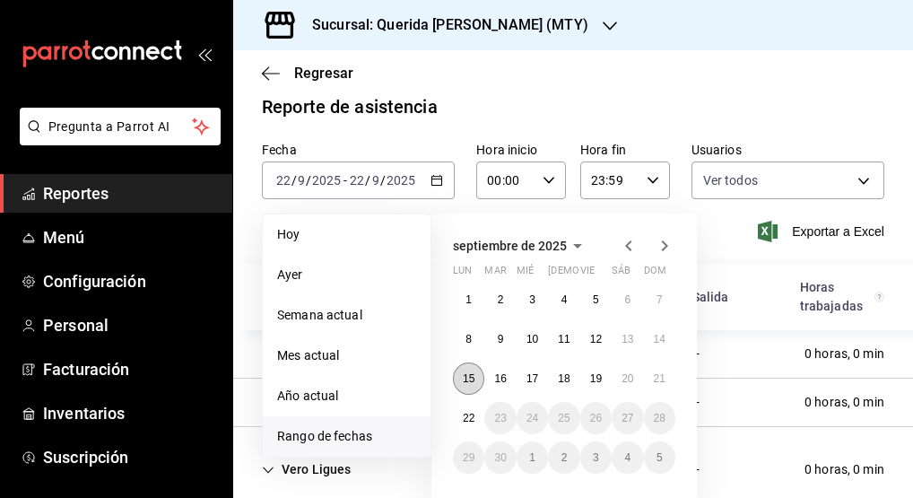
click at [472, 379] on abbr "15" at bounding box center [469, 378] width 12 height 13
click at [663, 376] on abbr "21" at bounding box center [660, 378] width 12 height 13
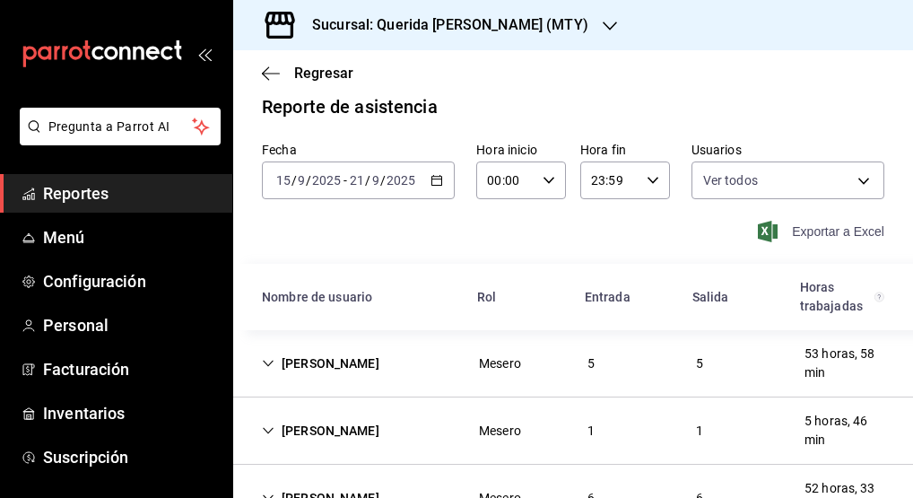
click at [816, 233] on span "Exportar a Excel" at bounding box center [822, 232] width 123 height 22
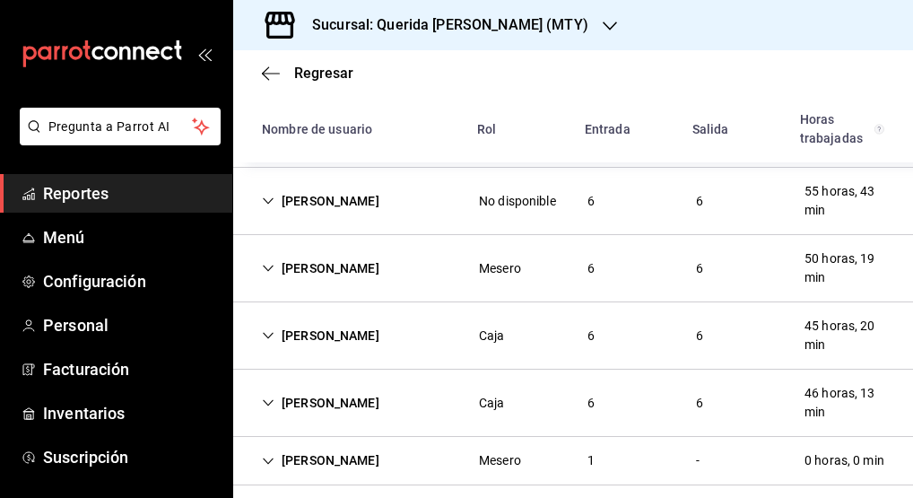
scroll to position [1777, 0]
